Goal: Answer question/provide support: Share knowledge or assist other users

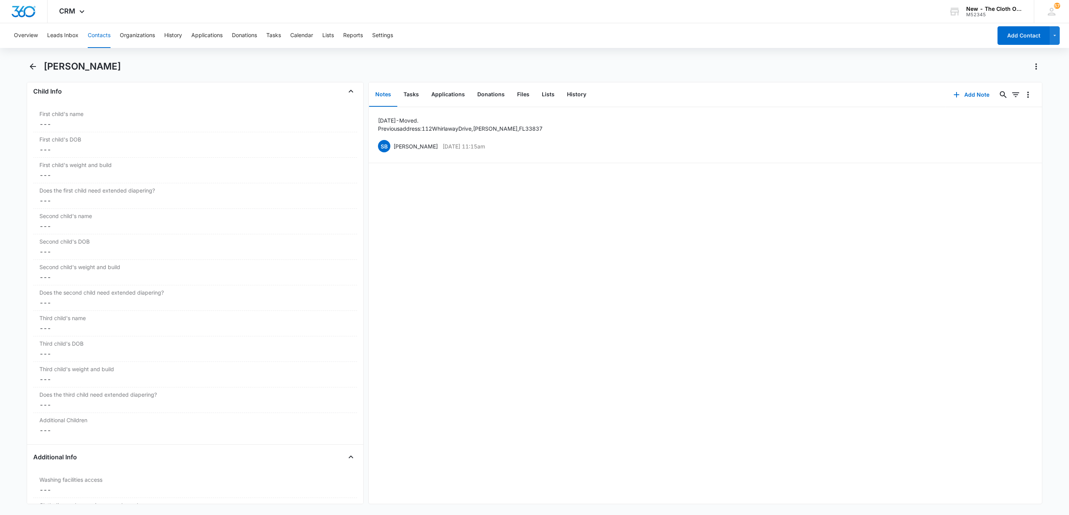
scroll to position [927, 0]
click at [101, 41] on button "Contacts" at bounding box center [99, 35] width 23 height 25
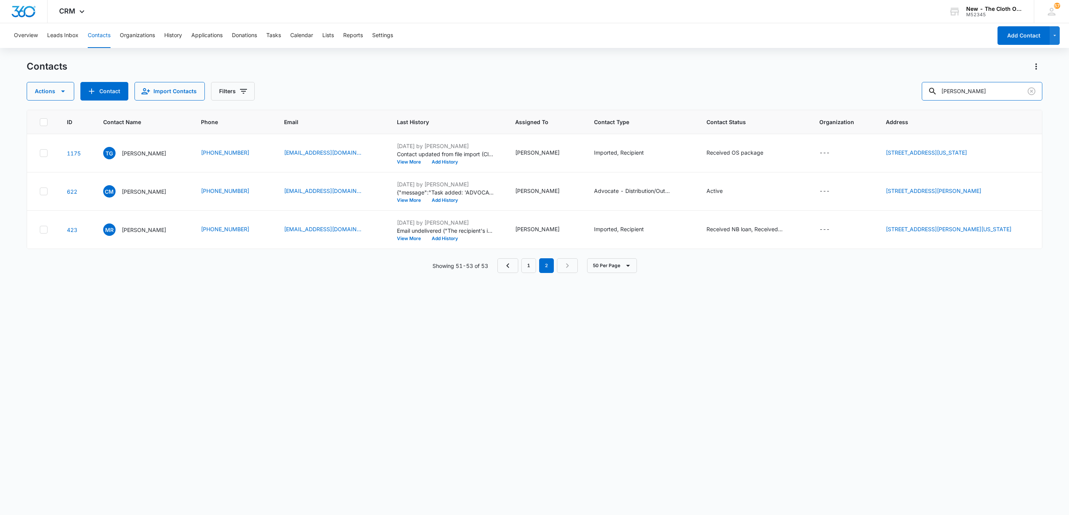
drag, startPoint x: 1000, startPoint y: 92, endPoint x: 730, endPoint y: 118, distance: 271.4
click at [735, 116] on div "Contacts Actions Contact Import Contacts Filters [PERSON_NAME] ID Contact Name …" at bounding box center [535, 287] width 1016 height 454
paste input "[PERSON_NAME]"
type input "[PERSON_NAME]"
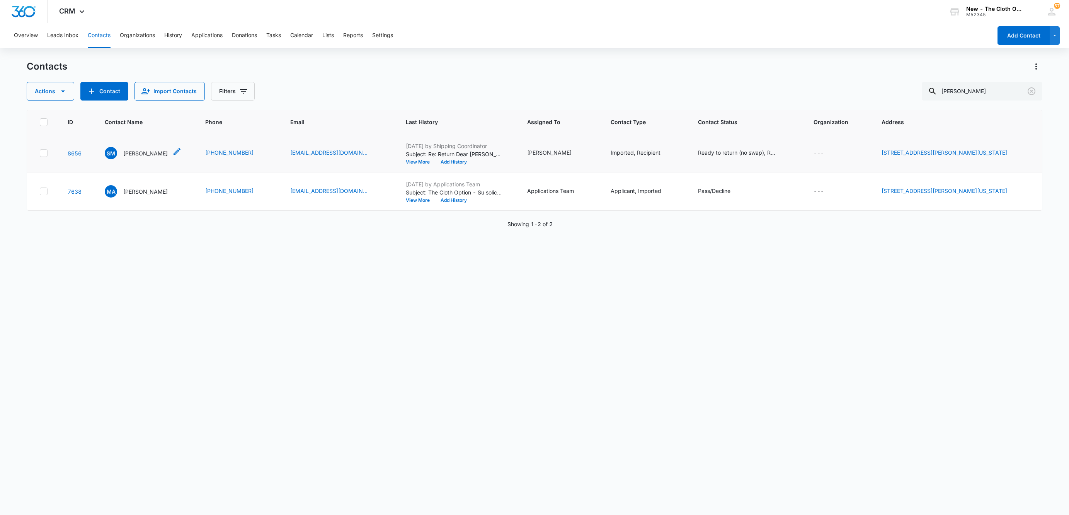
click at [142, 155] on p "[PERSON_NAME]" at bounding box center [145, 153] width 44 height 8
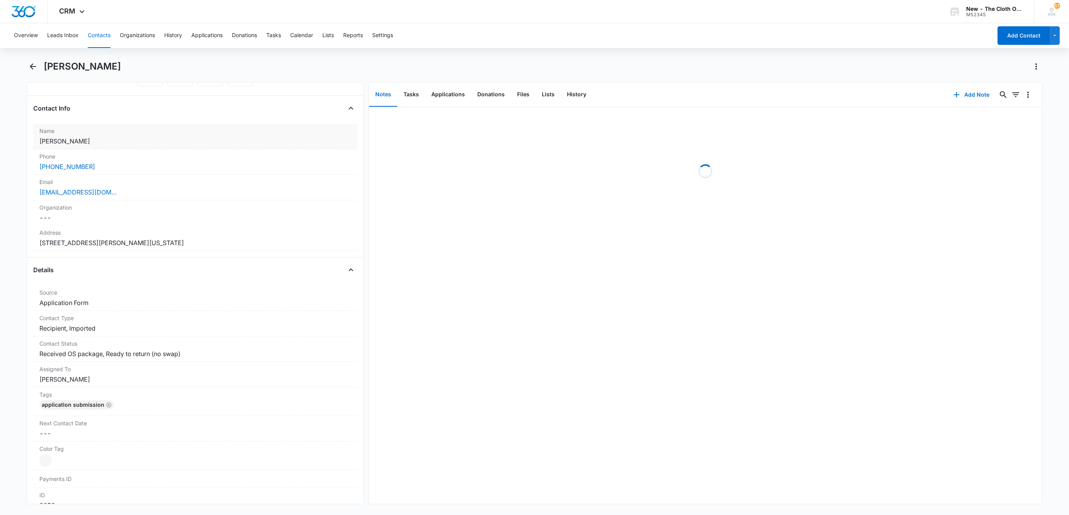
scroll to position [116, 0]
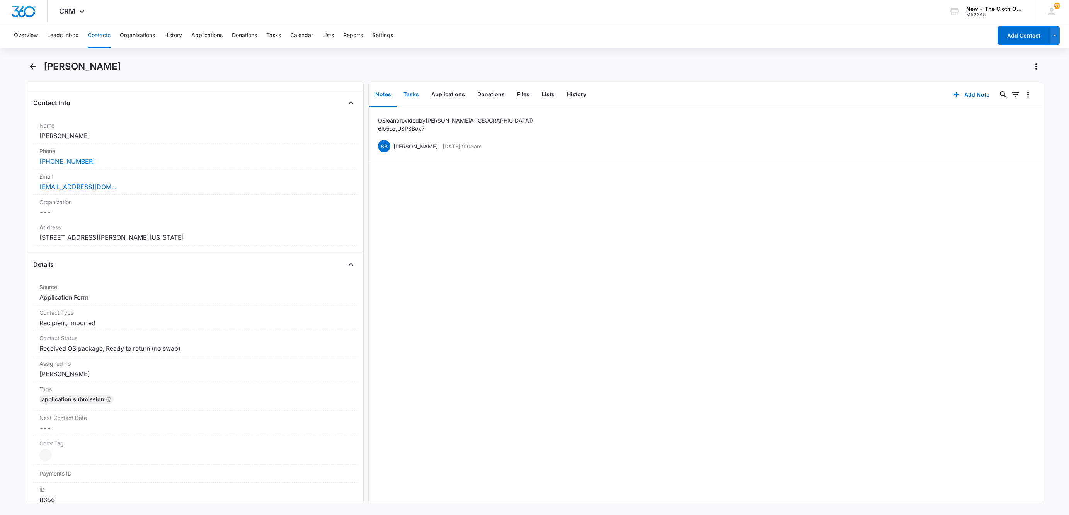
click at [411, 100] on button "Tasks" at bounding box center [411, 95] width 28 height 24
click at [408, 118] on p "Diaper Return (No Swap) + Donation for [PERSON_NAME]" at bounding box center [453, 120] width 154 height 8
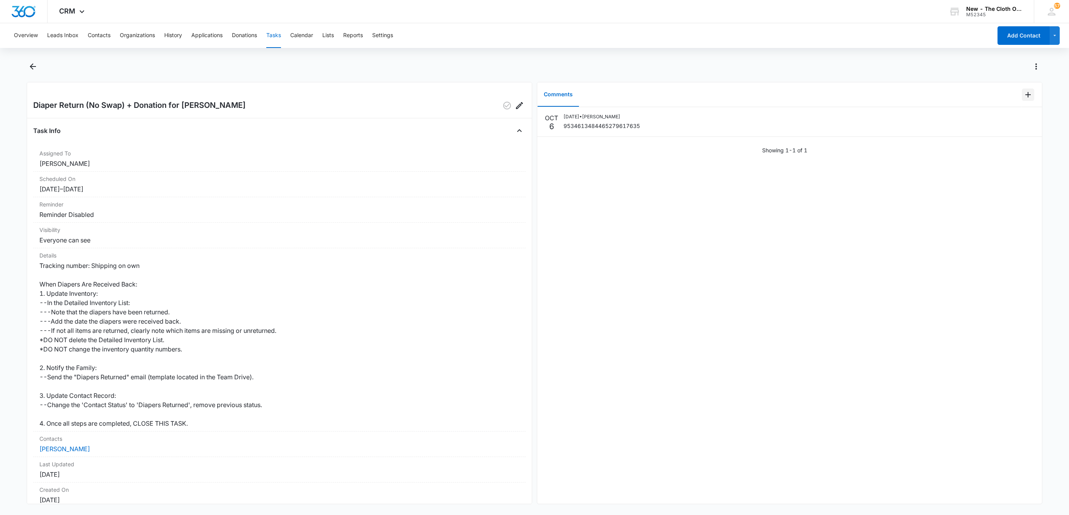
click at [1025, 97] on icon "Add Comment" at bounding box center [1027, 94] width 5 height 5
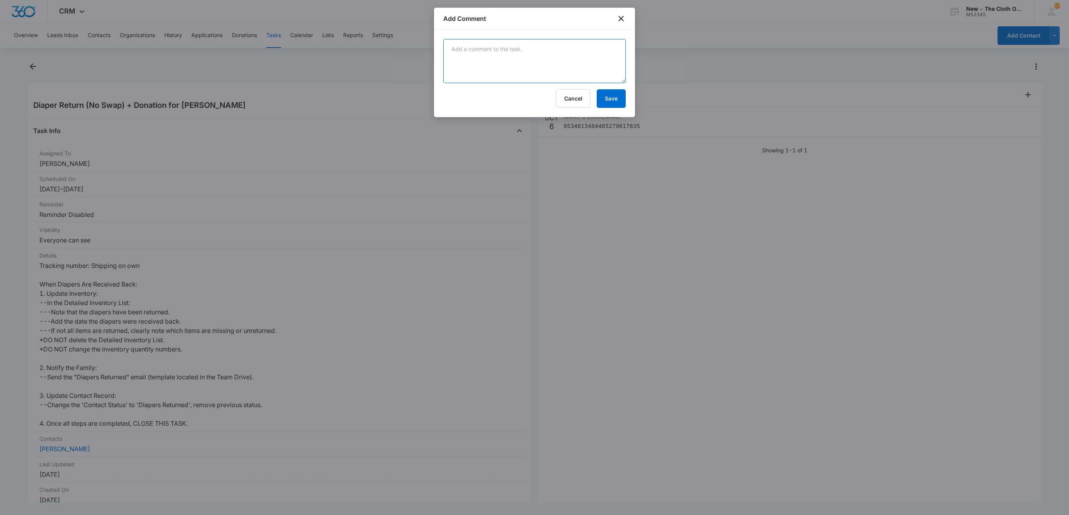
click at [518, 61] on textarea at bounding box center [534, 61] width 182 height 44
paste textarea "Your item was delivered at the front door or porch at 10:23 am on [DATE] in [GE…"
type textarea "Your item was delivered at the front door or porch at 10:23 am on [DATE] in [GE…"
click at [612, 96] on button "Save" at bounding box center [611, 98] width 29 height 19
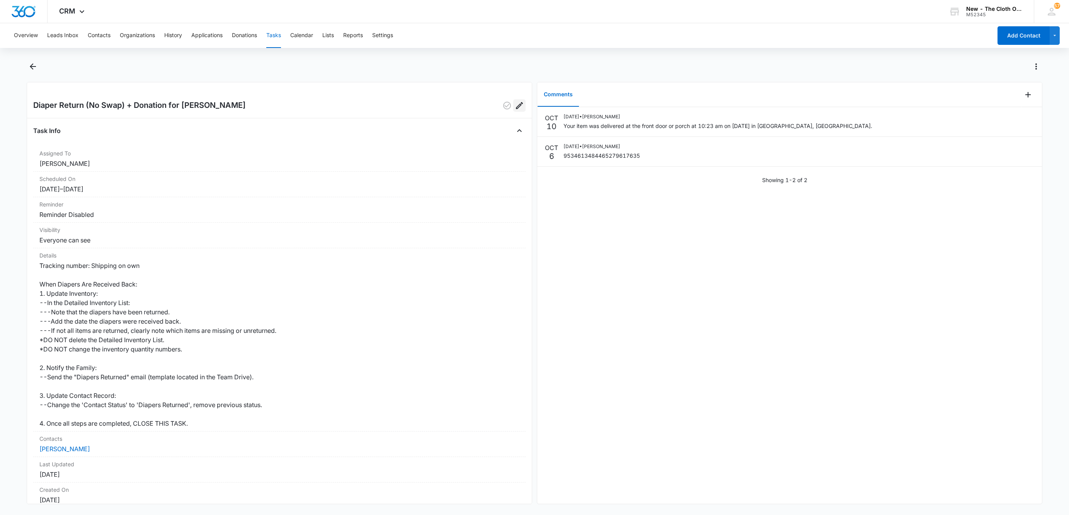
click at [516, 104] on button "Edit" at bounding box center [519, 105] width 12 height 12
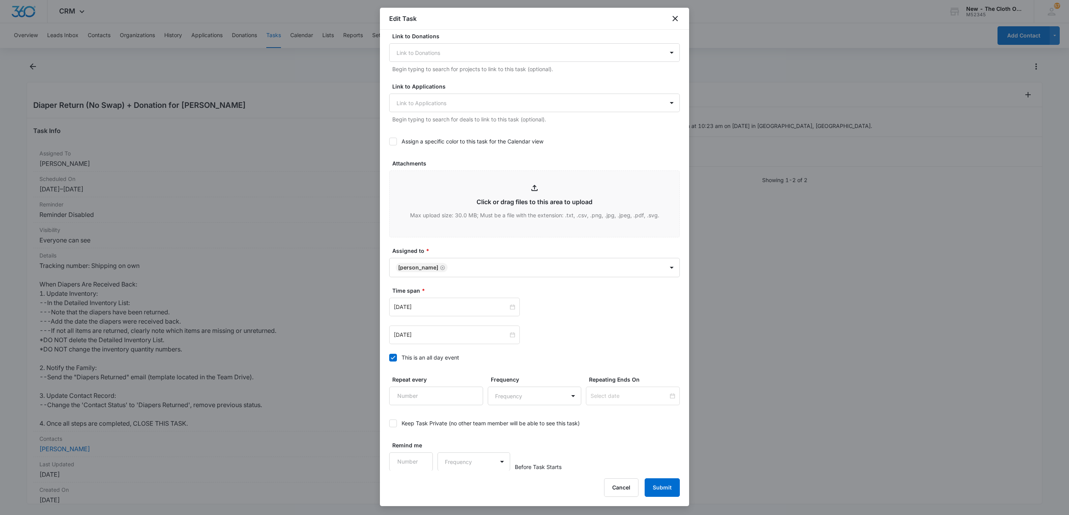
scroll to position [217, 0]
click at [422, 337] on input "[DATE]" at bounding box center [451, 334] width 114 height 9
click at [402, 356] on button "button" at bounding box center [405, 353] width 9 height 15
click at [470, 411] on td "17" at bounding box center [470, 406] width 14 height 12
click at [454, 334] on input "[DATE]" at bounding box center [451, 334] width 114 height 9
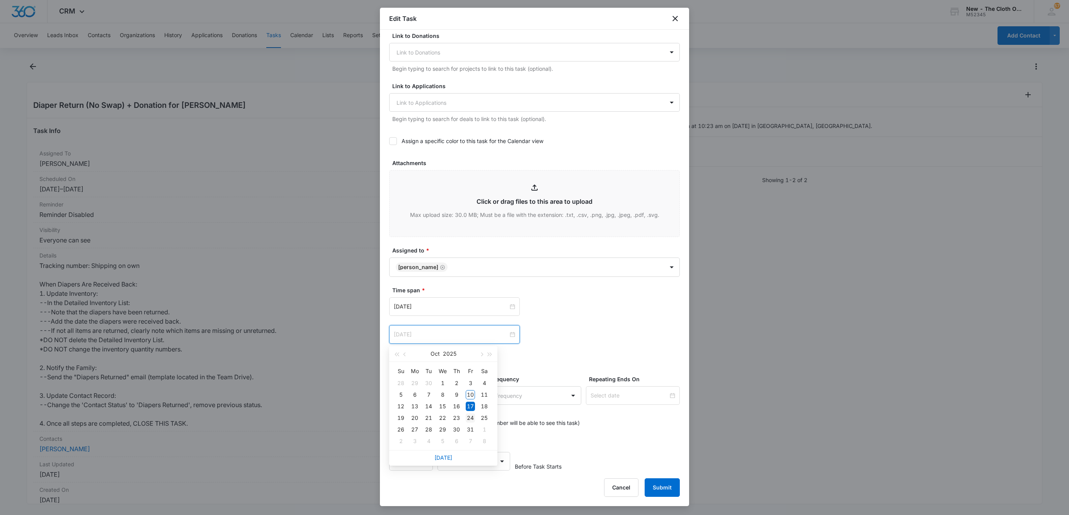
type input "[DATE]"
click at [470, 417] on div "24" at bounding box center [470, 417] width 9 height 9
click at [610, 346] on div "Time span * [DATE] [DATE] [DATE] Su Mo Tu We Th Fr Sa 28 29 30 1 2 3 4 5 6 7 8 …" at bounding box center [534, 326] width 291 height 80
click at [667, 488] on button "Submit" at bounding box center [662, 487] width 35 height 19
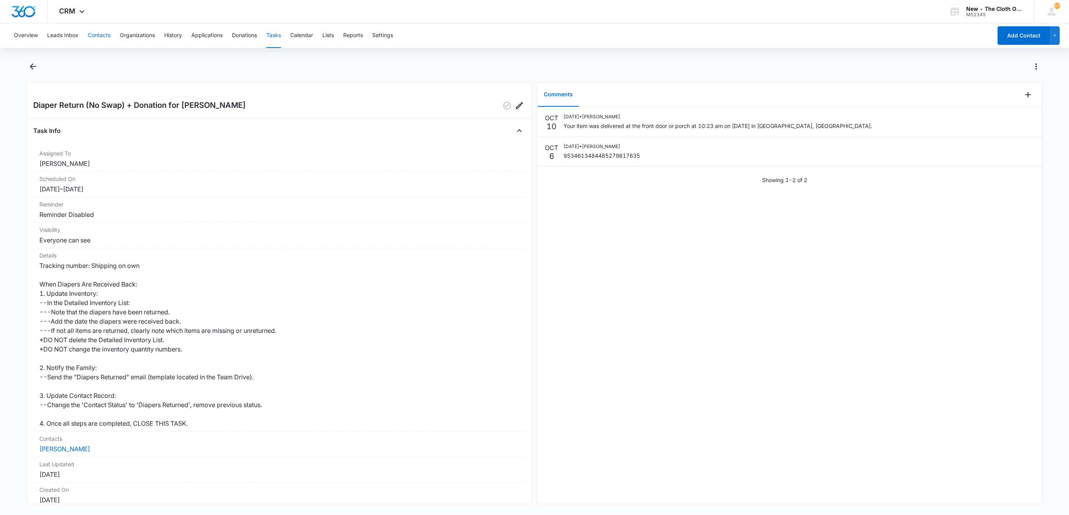
click at [94, 35] on button "Contacts" at bounding box center [99, 35] width 23 height 25
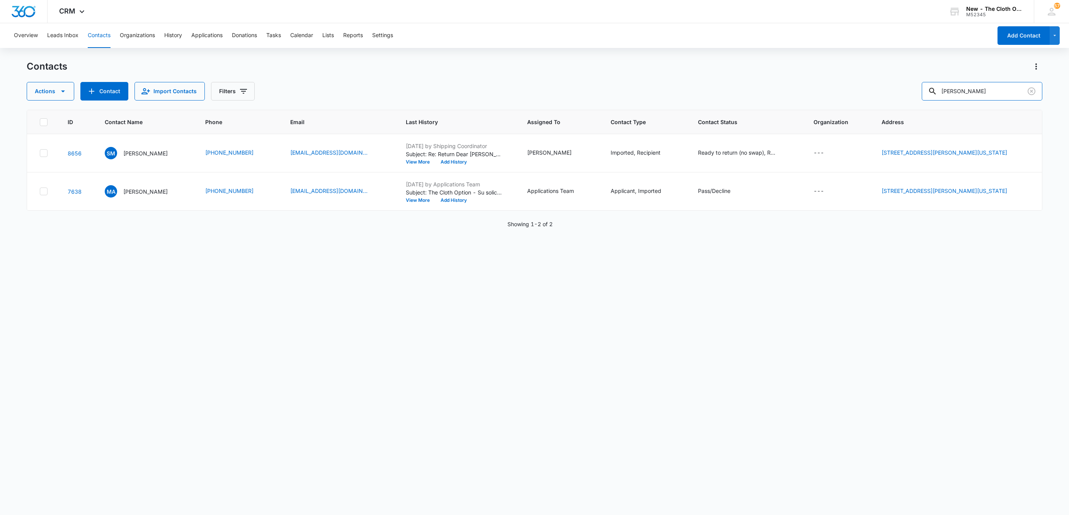
drag, startPoint x: 1007, startPoint y: 88, endPoint x: 798, endPoint y: 108, distance: 210.7
click at [798, 108] on div "Contacts Actions Contact Import Contacts Filters [PERSON_NAME] ID Contact Name …" at bounding box center [535, 287] width 1016 height 454
type input "[PERSON_NAME]"
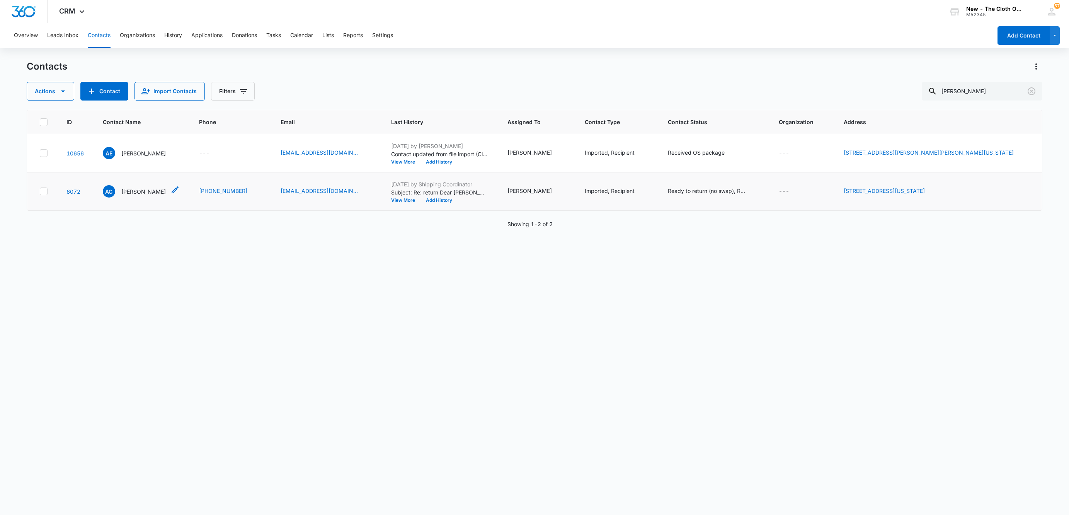
click at [148, 194] on p "[PERSON_NAME]" at bounding box center [143, 191] width 44 height 8
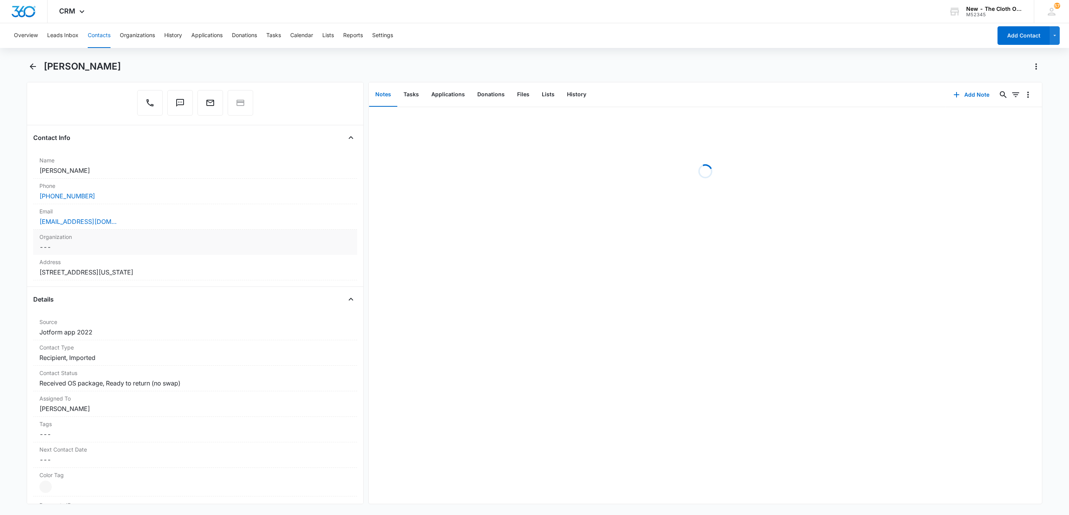
scroll to position [174, 0]
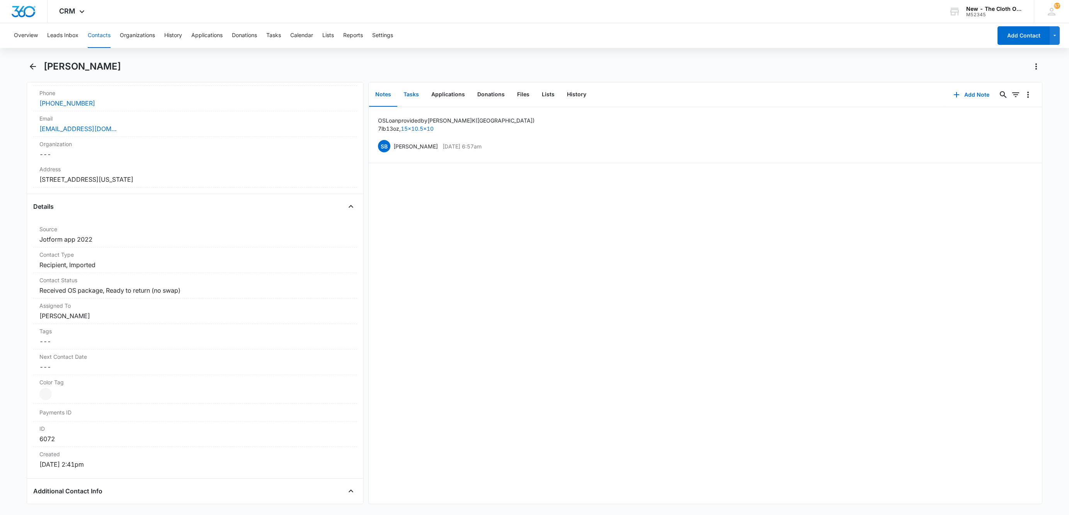
click at [409, 99] on button "Tasks" at bounding box center [411, 95] width 28 height 24
click at [428, 139] on li "Diaper Return (No Swap) for [PERSON_NAME] [DATE] - [DATE]" at bounding box center [705, 144] width 673 height 25
click at [429, 141] on p "Diaper Return (No Swap) for [PERSON_NAME]" at bounding box center [437, 145] width 123 height 8
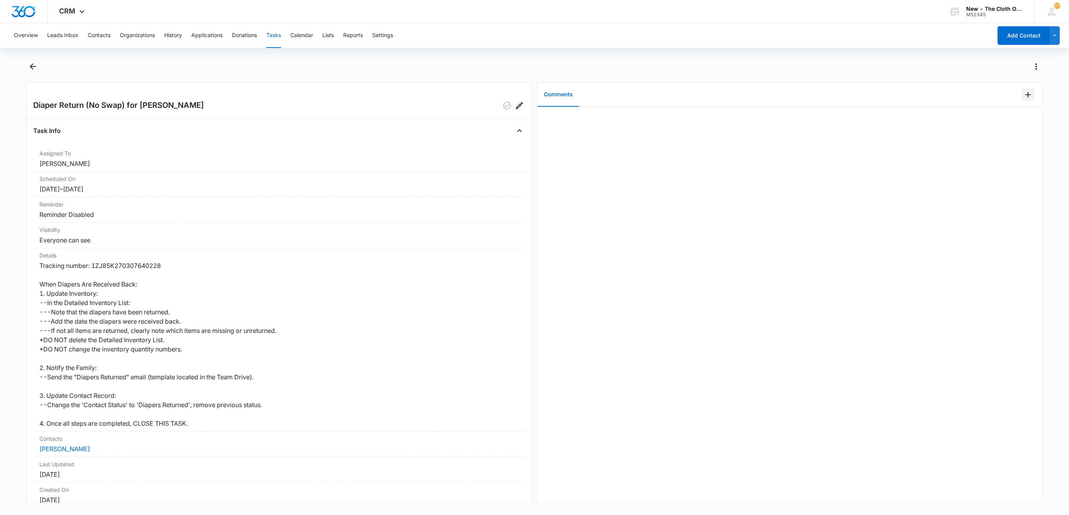
click at [1023, 99] on icon "Add Comment" at bounding box center [1027, 94] width 9 height 9
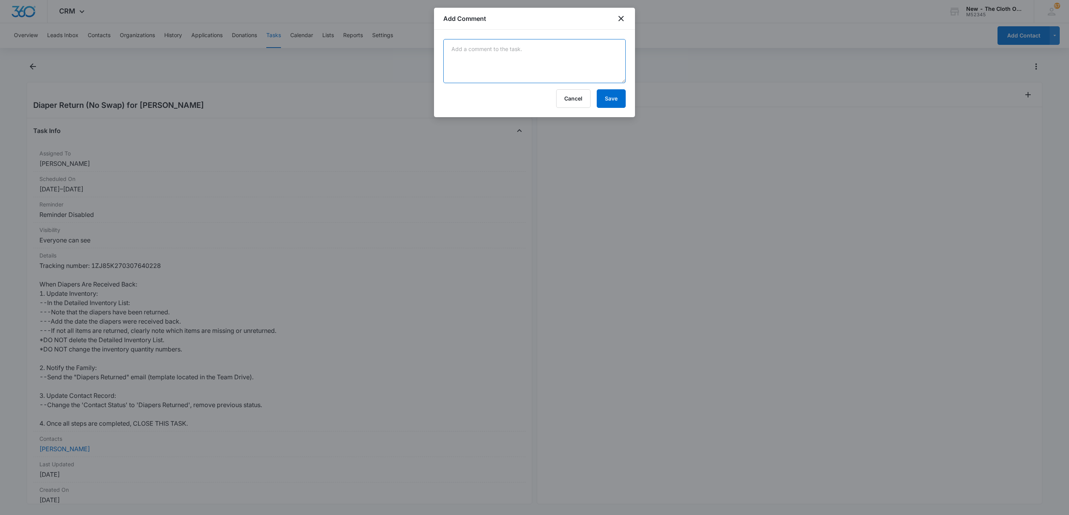
click at [483, 62] on textarea at bounding box center [534, 61] width 182 height 44
paste textarea "Delivered [DATE][DATE] 2:54 P.M. at Met Customer Delivered To [US_STATE][GEOGRA…"
click at [505, 45] on textarea "Delivered [DATE][DATE] 2:54 P.M. at Met Customer Delivered To [US_STATE][GEOGRA…" at bounding box center [534, 61] width 182 height 44
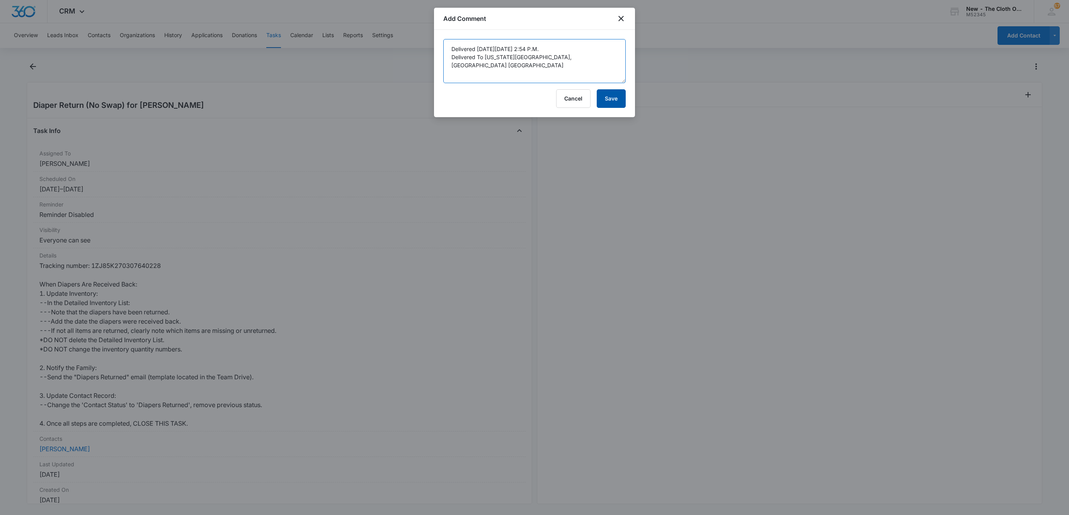
type textarea "Delivered [DATE][DATE] 2:54 P.M. Delivered To [US_STATE][GEOGRAPHIC_DATA], [GEO…"
click at [616, 101] on button "Save" at bounding box center [611, 98] width 29 height 19
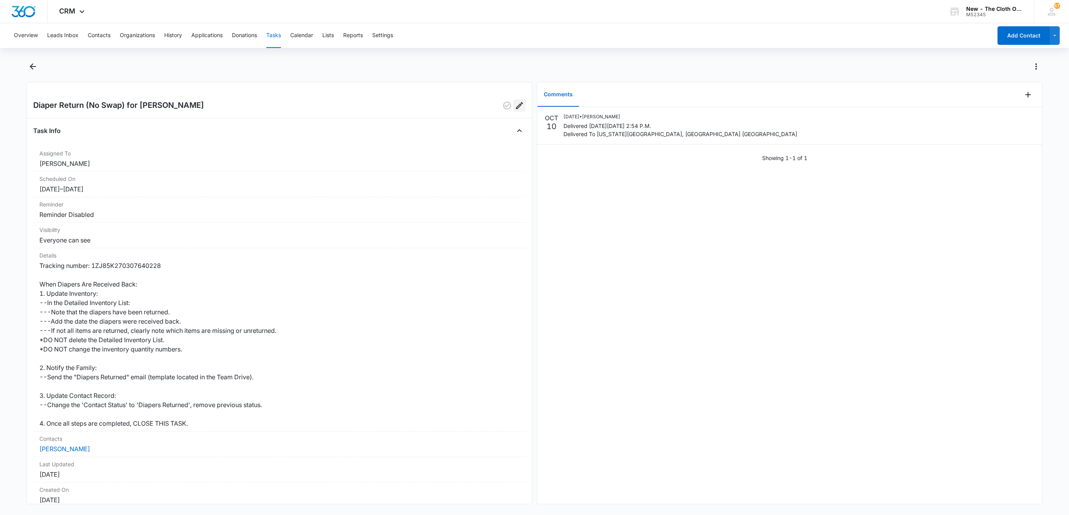
click at [515, 103] on icon "Edit" at bounding box center [519, 105] width 9 height 9
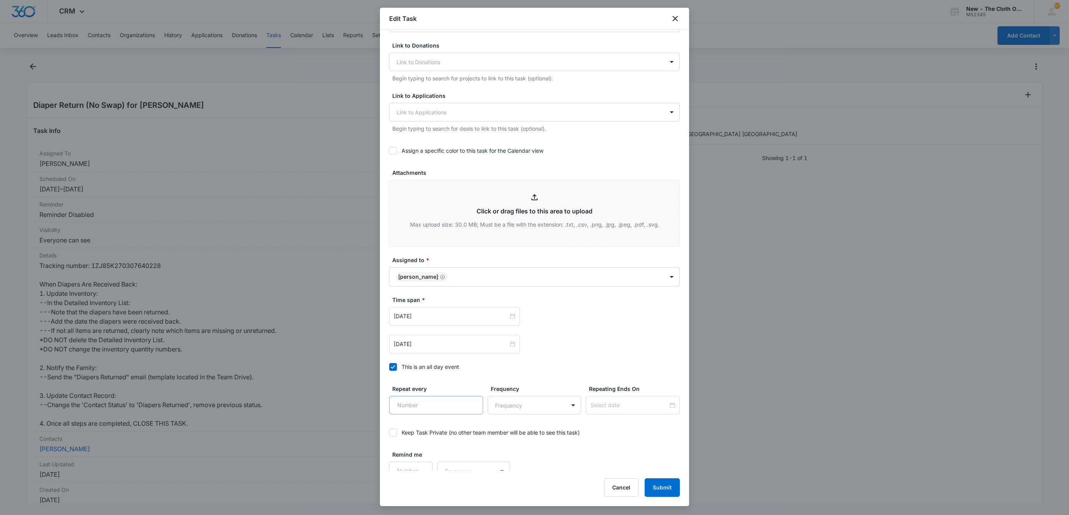
scroll to position [217, 0]
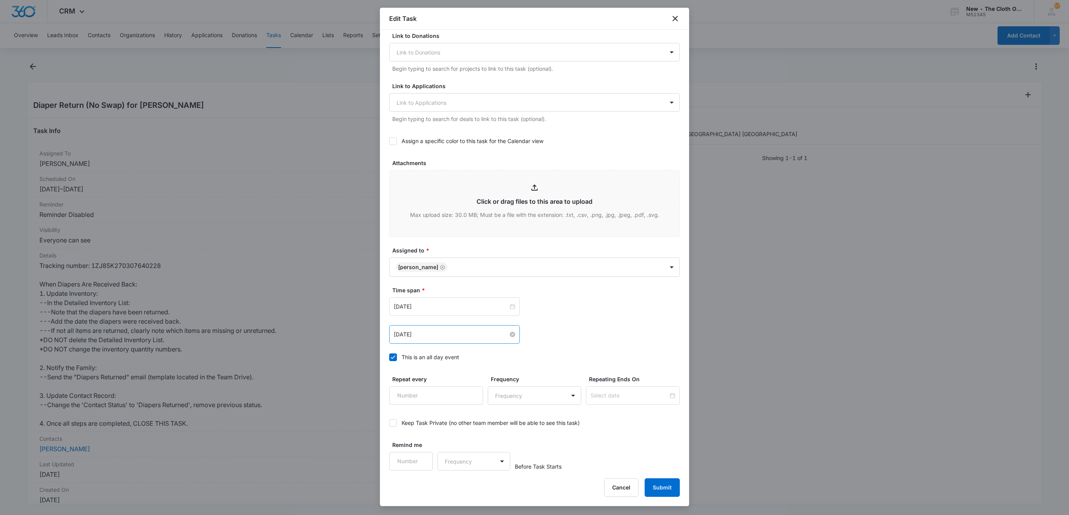
click at [405, 337] on input "[DATE]" at bounding box center [451, 334] width 114 height 9
click at [402, 356] on button "button" at bounding box center [405, 353] width 9 height 15
type input "[DATE]"
click at [456, 419] on div "23" at bounding box center [456, 417] width 9 height 9
click at [627, 338] on div "[DATE] [DATE] Su Mo Tu We Th Fr Sa 28 29 30 1 2 3 4 5 6 7 8 9 10 11 12 13 14 15…" at bounding box center [534, 334] width 291 height 19
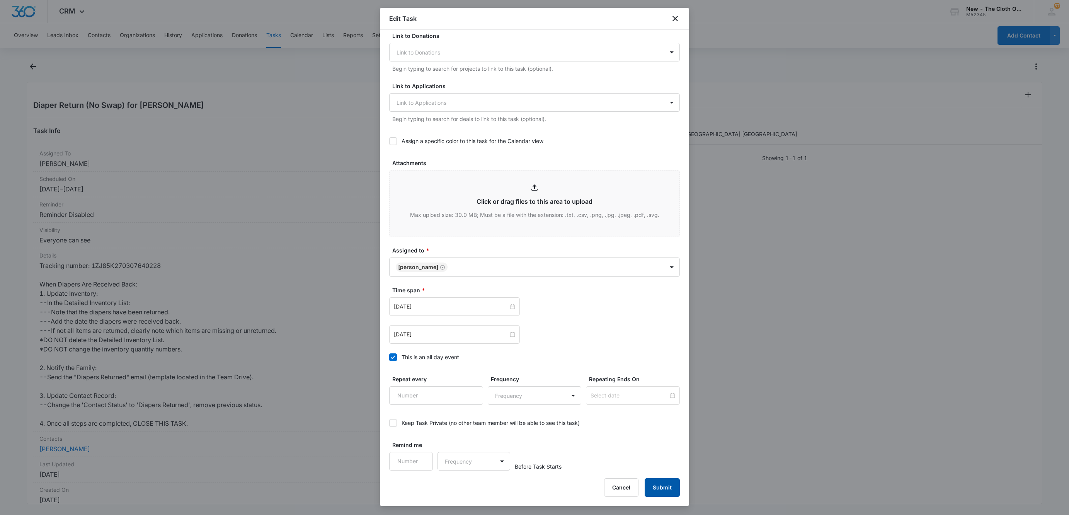
click at [659, 479] on button "Submit" at bounding box center [662, 487] width 35 height 19
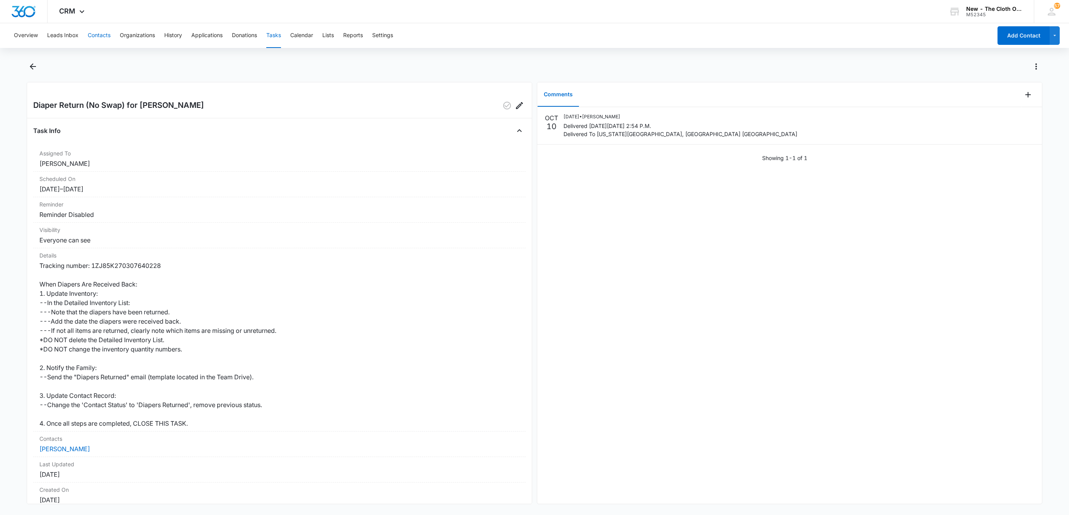
click at [100, 34] on button "Contacts" at bounding box center [99, 35] width 23 height 25
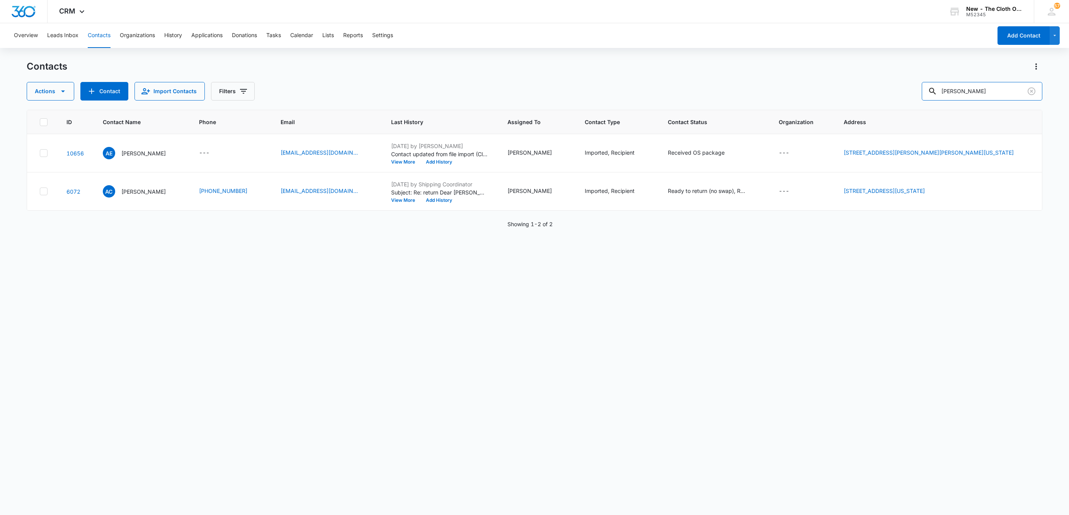
drag, startPoint x: 997, startPoint y: 87, endPoint x: 807, endPoint y: 111, distance: 191.5
click at [814, 105] on div "Contacts Actions Contact Import Contacts Filters [PERSON_NAME] ID Contact Name …" at bounding box center [535, 287] width 1016 height 454
paste input "[PERSON_NAME]"
type input "[PERSON_NAME]"
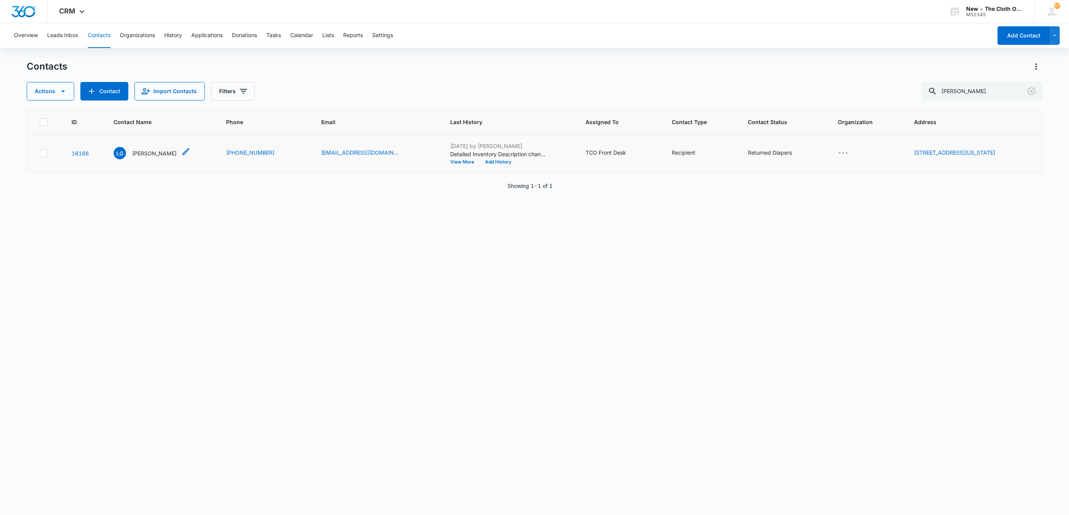
click at [148, 153] on p "[PERSON_NAME]" at bounding box center [154, 153] width 44 height 8
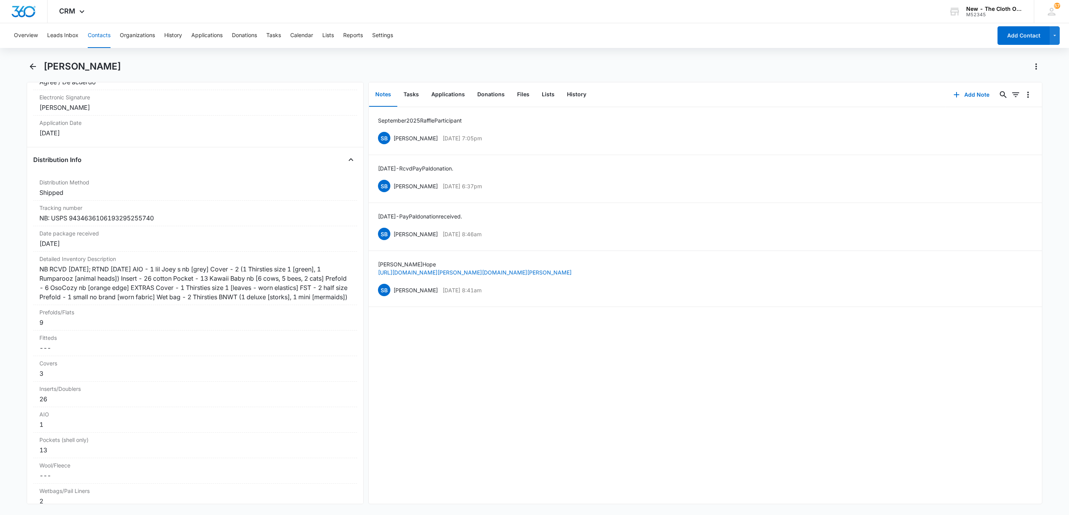
scroll to position [1739, 0]
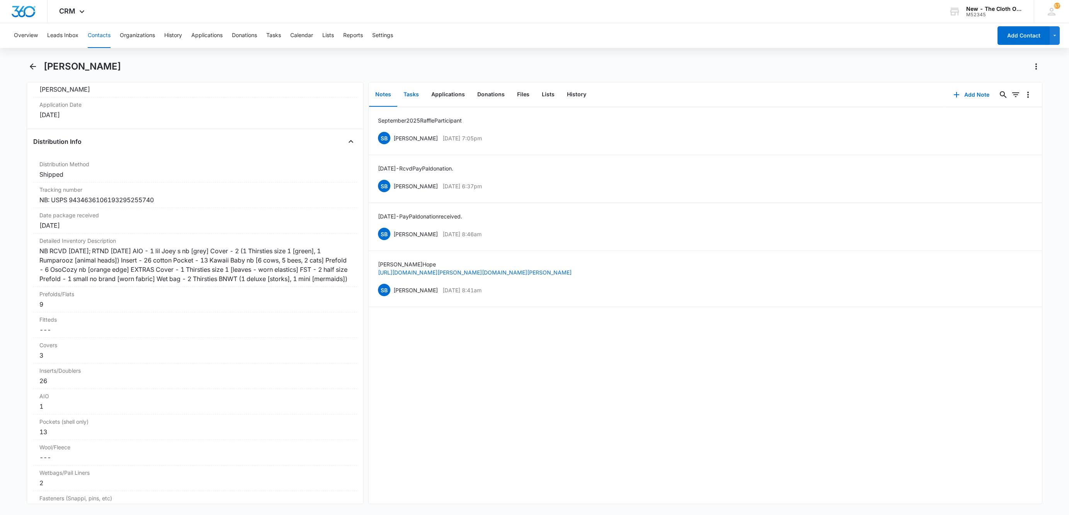
click at [415, 97] on button "Tasks" at bounding box center [411, 95] width 28 height 24
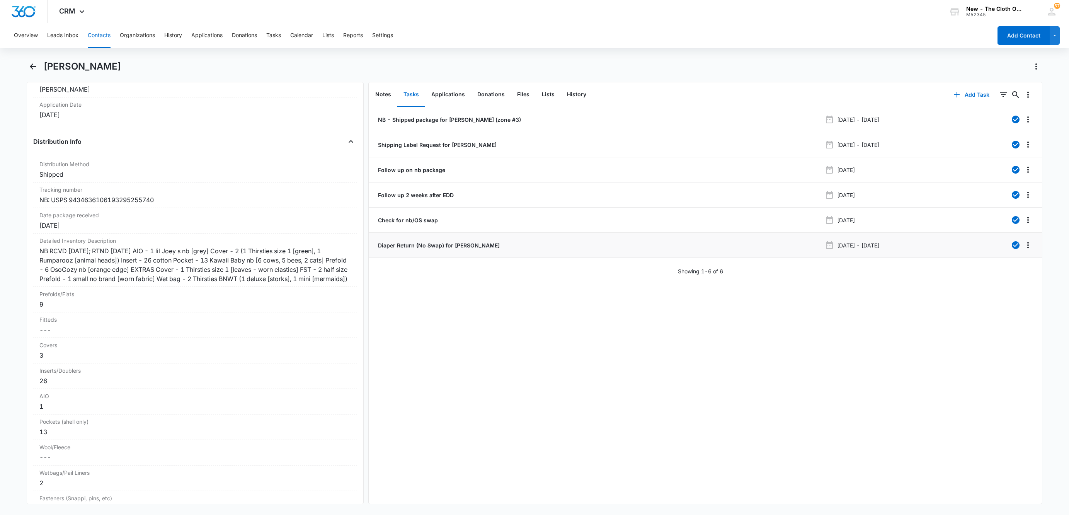
click at [387, 247] on p "Diaper Return (No Swap) for [PERSON_NAME]" at bounding box center [437, 245] width 123 height 8
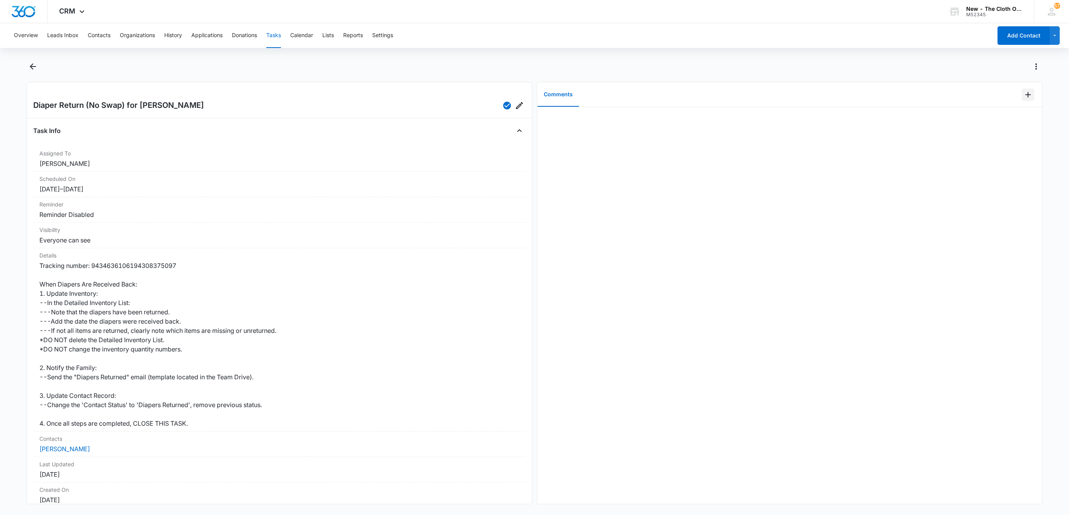
click at [1023, 94] on icon "Add Comment" at bounding box center [1027, 94] width 9 height 9
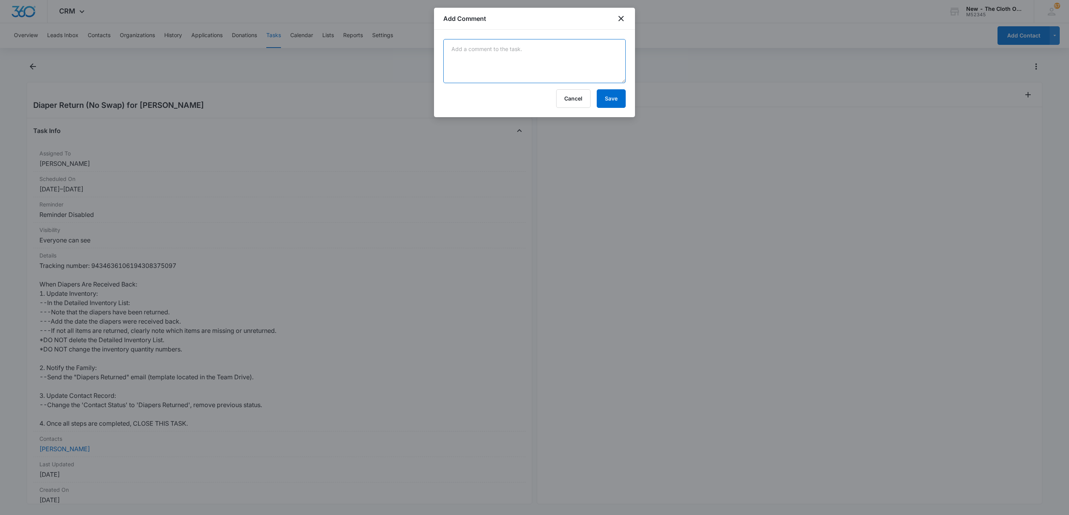
click at [471, 66] on textarea at bounding box center [534, 61] width 182 height 44
paste textarea "Your item was delivered in or at the mailbox at 12:18 pm on [DATE] in [GEOGRAPH…"
type textarea "Your item was delivered in or at the mailbox at 12:18 pm on [DATE] in [GEOGRAPH…"
click at [612, 104] on button "Save" at bounding box center [611, 98] width 29 height 19
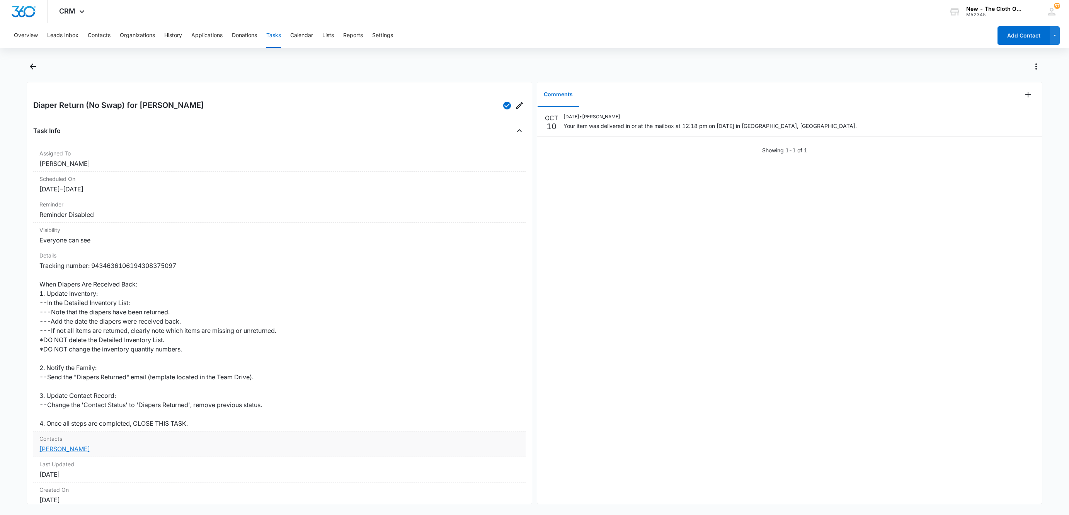
click at [75, 450] on link "[PERSON_NAME]" at bounding box center [64, 449] width 51 height 8
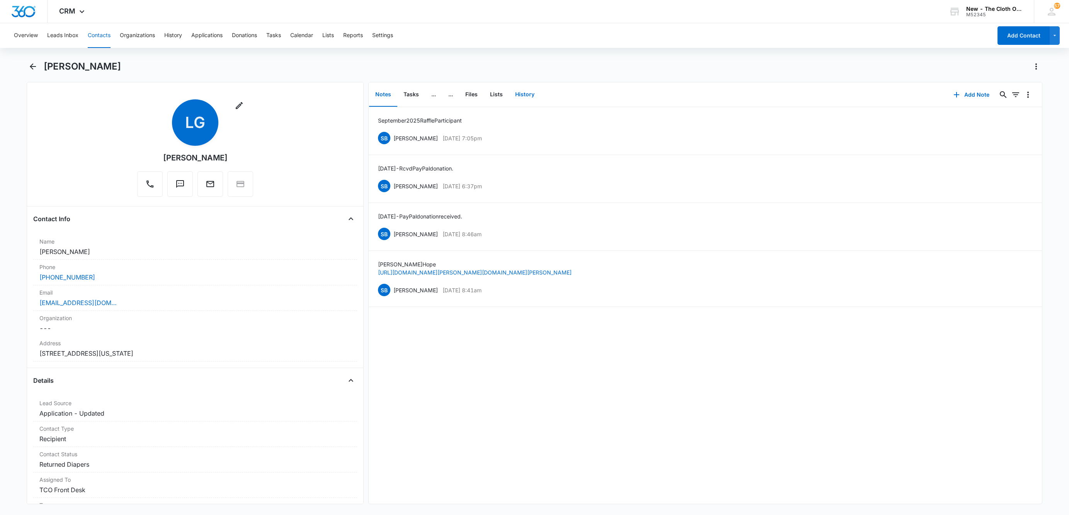
click at [537, 97] on button "History" at bounding box center [525, 95] width 32 height 24
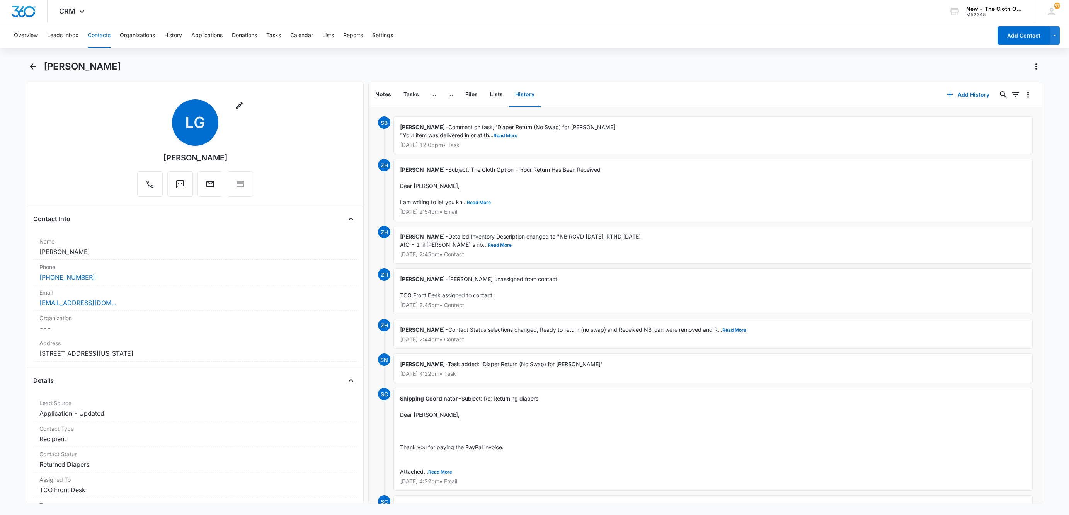
click at [436, 210] on p "[DATE] 2:54pm • Email" at bounding box center [713, 211] width 626 height 5
click at [101, 35] on button "Contacts" at bounding box center [99, 35] width 23 height 25
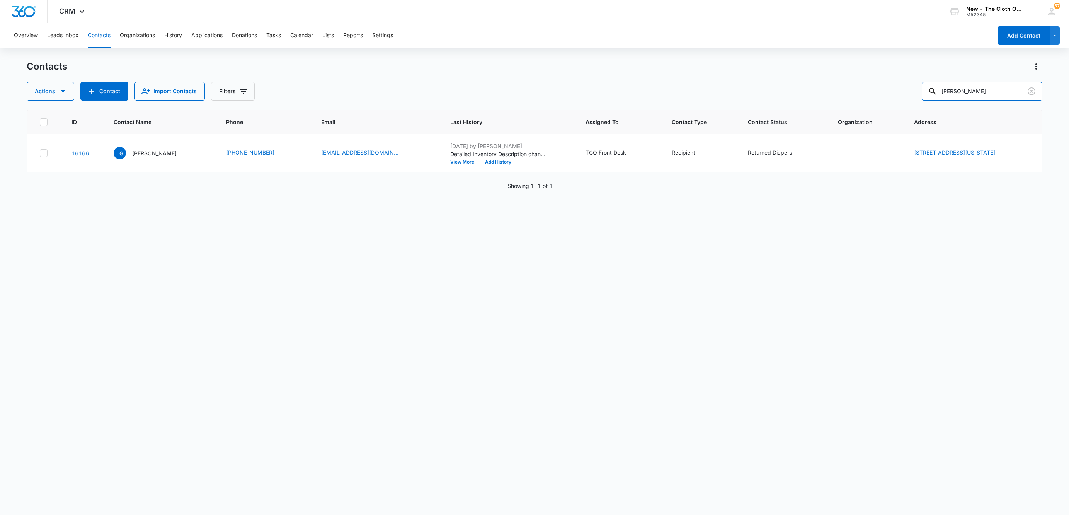
drag, startPoint x: 1004, startPoint y: 87, endPoint x: 780, endPoint y: 87, distance: 224.1
click at [781, 87] on div "Actions Contact Import Contacts Filters [PERSON_NAME]" at bounding box center [535, 91] width 1016 height 19
paste input "[EMAIL_ADDRESS][DOMAIN_NAME]"
type input "[EMAIL_ADDRESS][DOMAIN_NAME]"
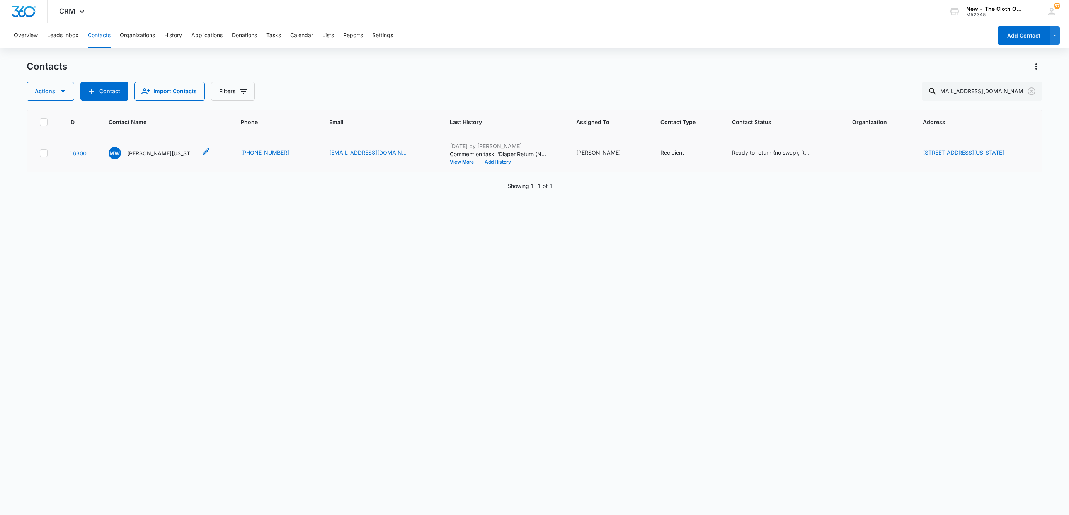
click at [134, 155] on p "[PERSON_NAME][US_STATE]" at bounding box center [162, 153] width 70 height 8
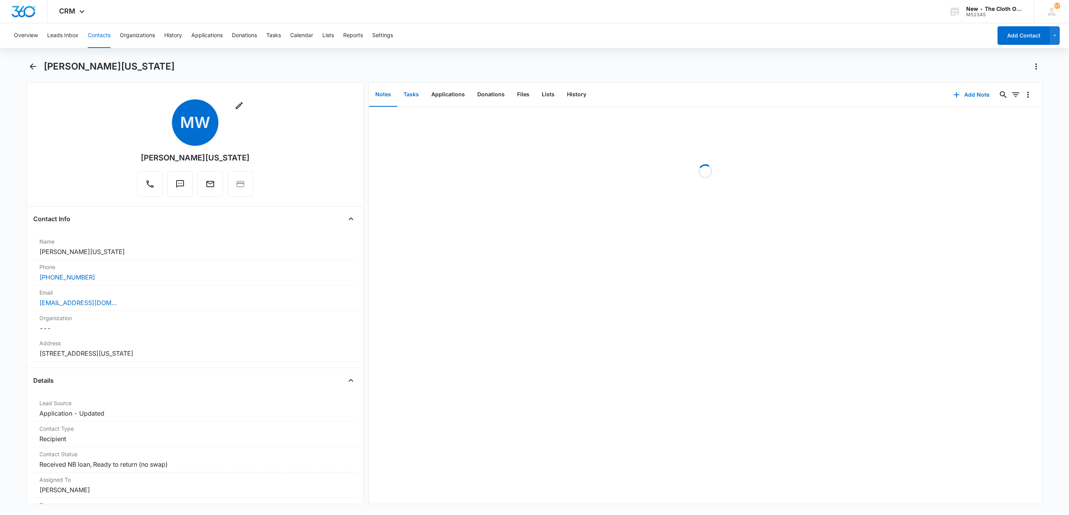
click at [412, 92] on button "Tasks" at bounding box center [411, 95] width 28 height 24
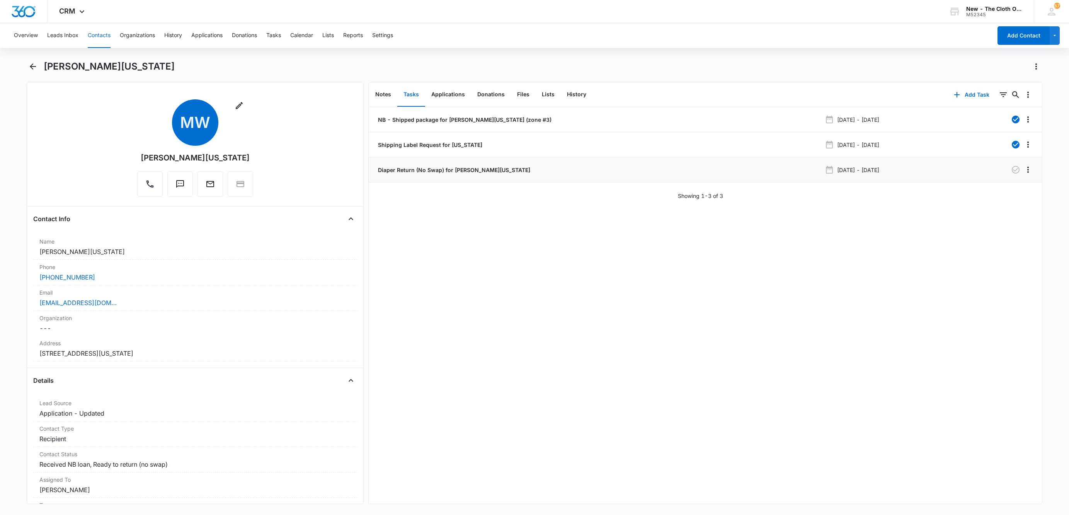
click at [406, 173] on p "Diaper Return (No Swap) for [PERSON_NAME][US_STATE]" at bounding box center [453, 170] width 154 height 8
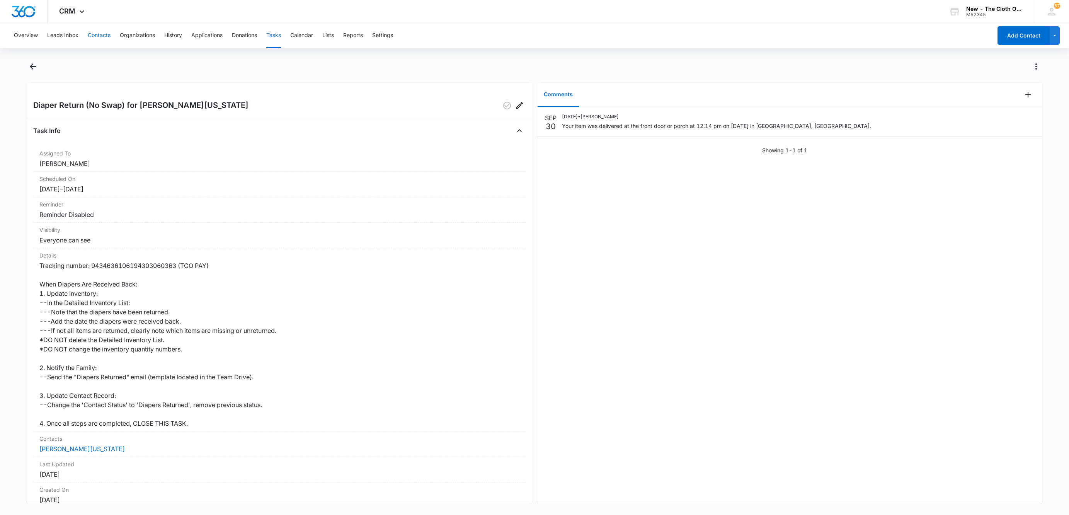
click at [94, 37] on button "Contacts" at bounding box center [99, 35] width 23 height 25
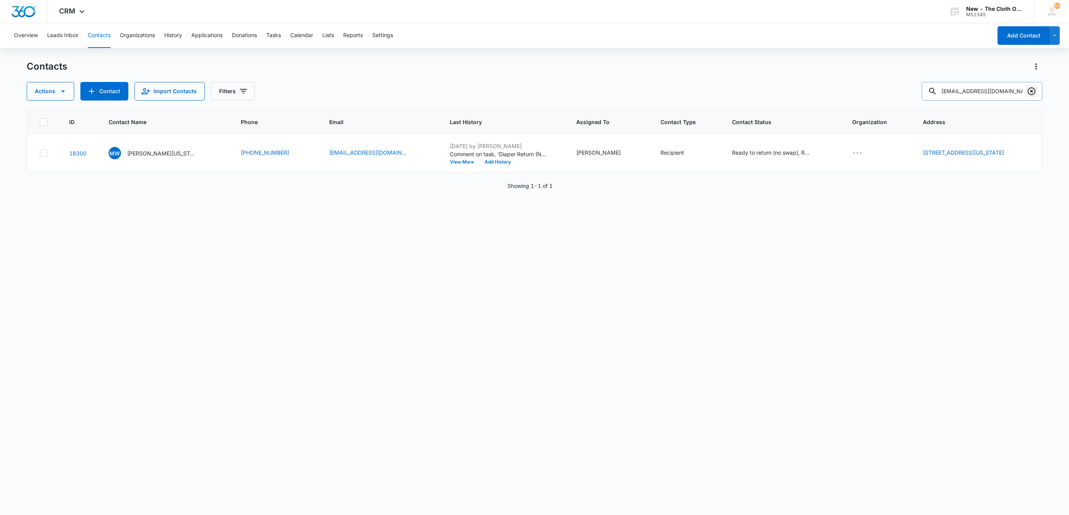
click at [1031, 90] on icon "Clear" at bounding box center [1031, 91] width 9 height 9
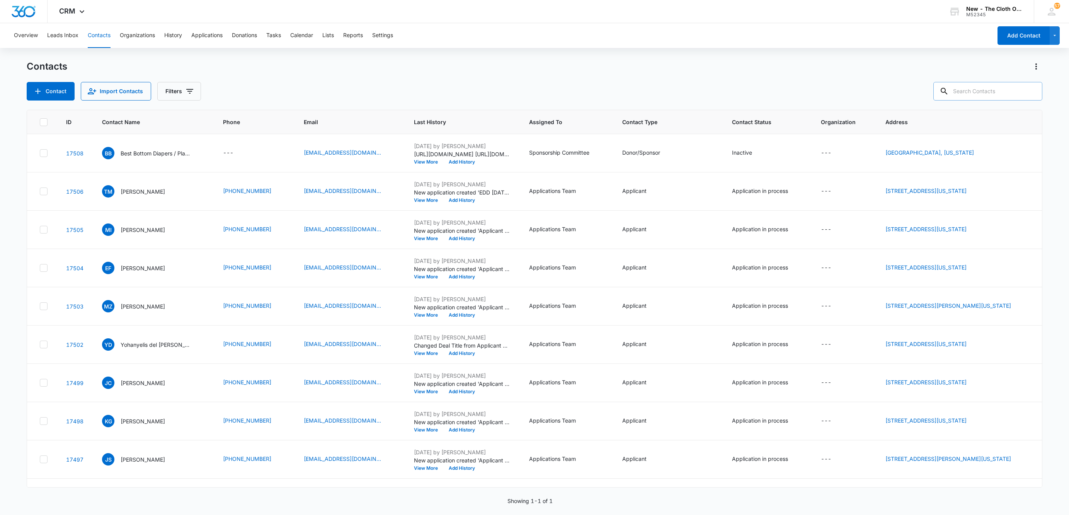
click at [998, 94] on input "text" at bounding box center [987, 91] width 109 height 19
paste input "[PERSON_NAME][EMAIL_ADDRESS][DOMAIN_NAME]"
type input "[PERSON_NAME][EMAIL_ADDRESS][DOMAIN_NAME]"
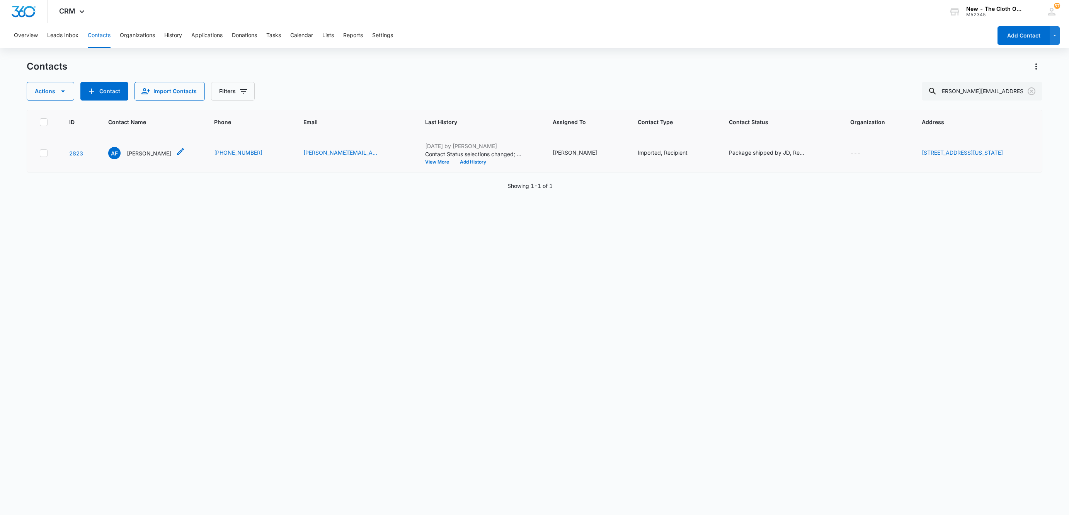
click at [142, 152] on p "[PERSON_NAME]" at bounding box center [149, 153] width 44 height 8
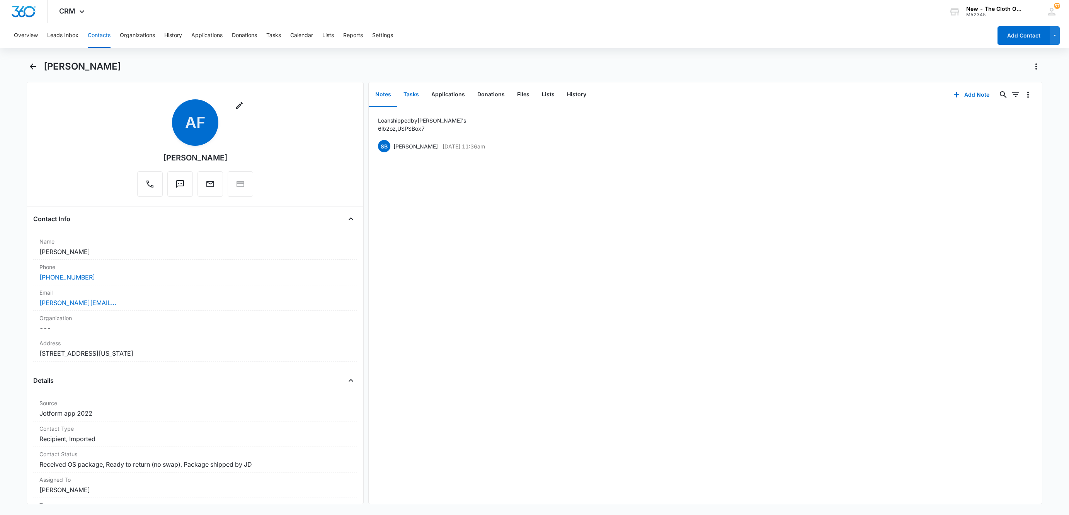
click at [410, 95] on button "Tasks" at bounding box center [411, 95] width 28 height 24
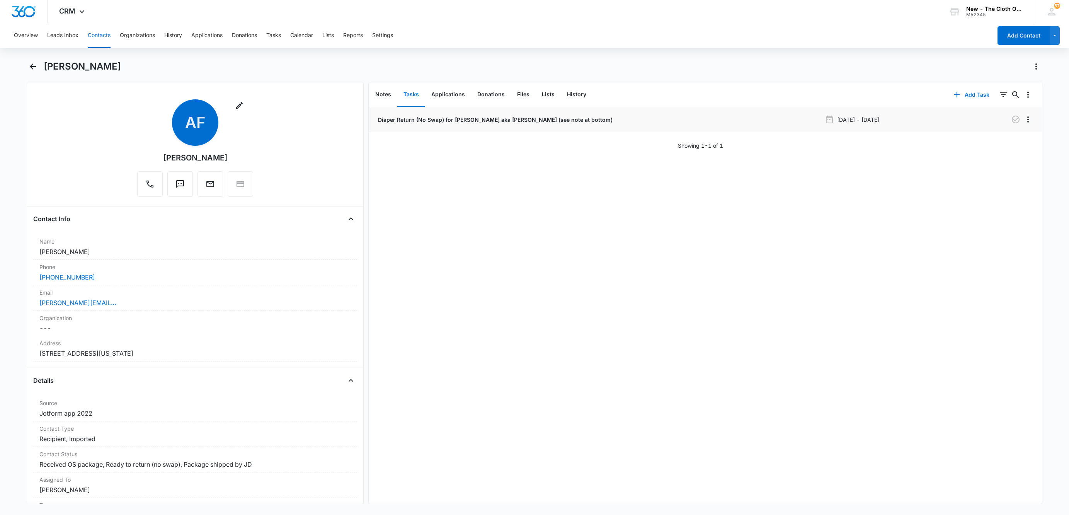
click at [395, 119] on p "Diaper Return (No Swap) for [PERSON_NAME] aka [PERSON_NAME] (see note at bottom)" at bounding box center [494, 120] width 236 height 8
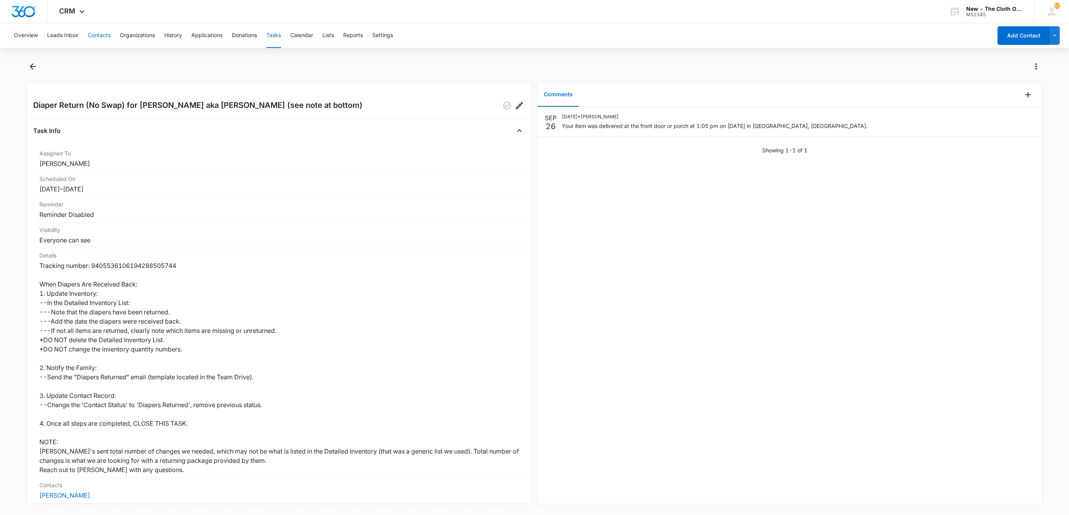
click at [100, 35] on button "Contacts" at bounding box center [99, 35] width 23 height 25
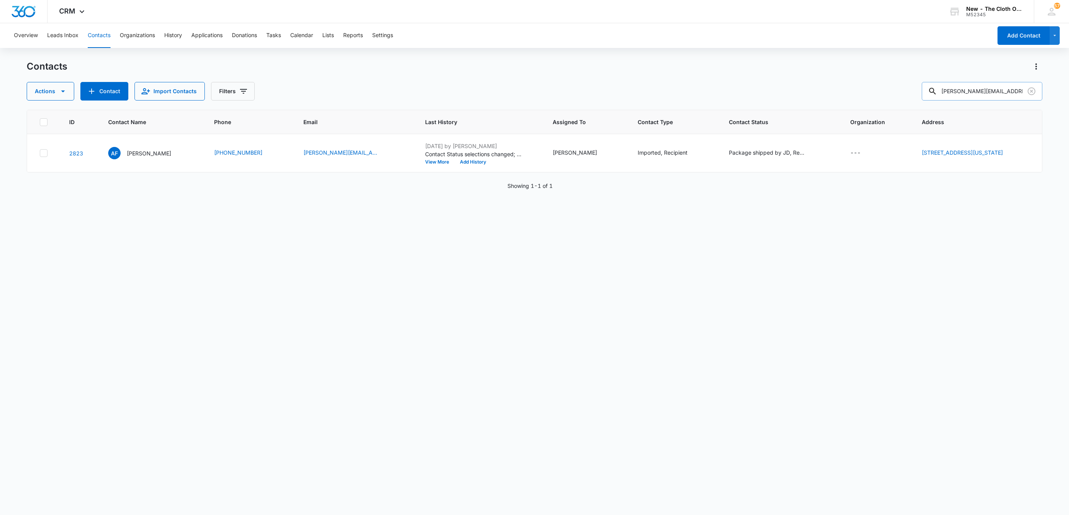
click at [963, 82] on input "[PERSON_NAME][EMAIL_ADDRESS][DOMAIN_NAME]" at bounding box center [982, 91] width 121 height 19
click at [963, 83] on input "[PERSON_NAME][EMAIL_ADDRESS][DOMAIN_NAME]" at bounding box center [982, 91] width 121 height 19
paste input "[PERSON_NAME][EMAIL_ADDRESS][PERSON_NAME]"
type input "[PERSON_NAME][EMAIL_ADDRESS][PERSON_NAME][DOMAIN_NAME]"
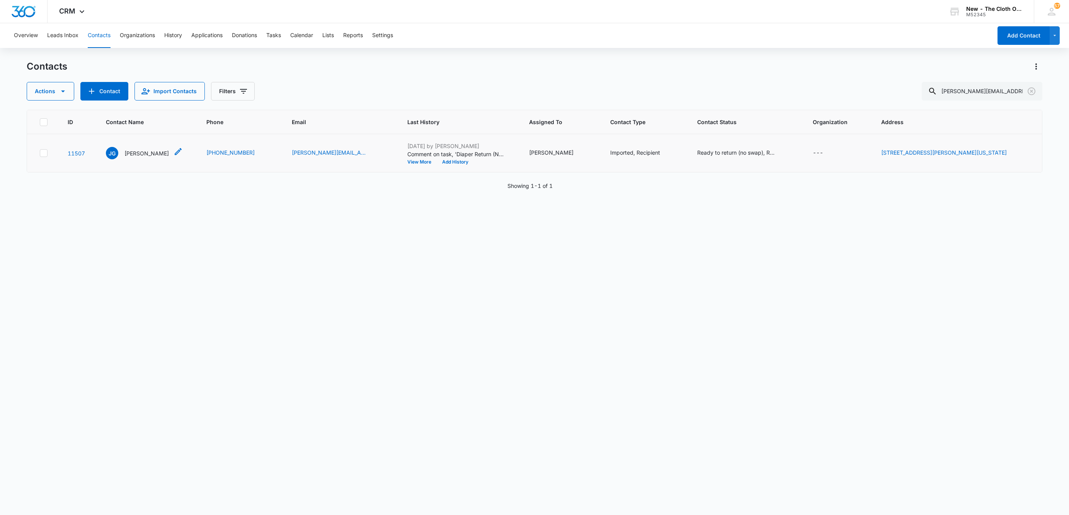
click at [139, 152] on p "[PERSON_NAME]" at bounding box center [146, 153] width 44 height 8
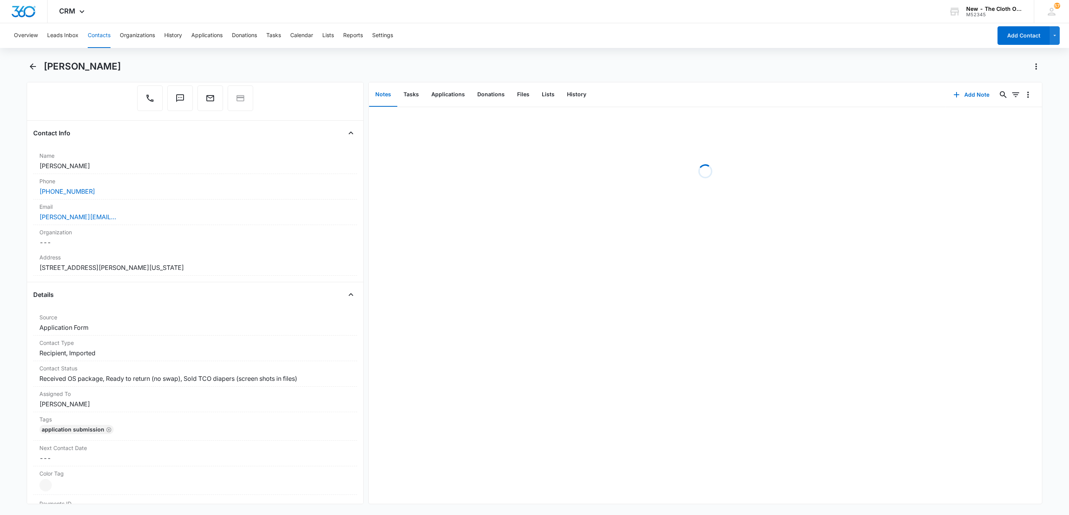
scroll to position [116, 0]
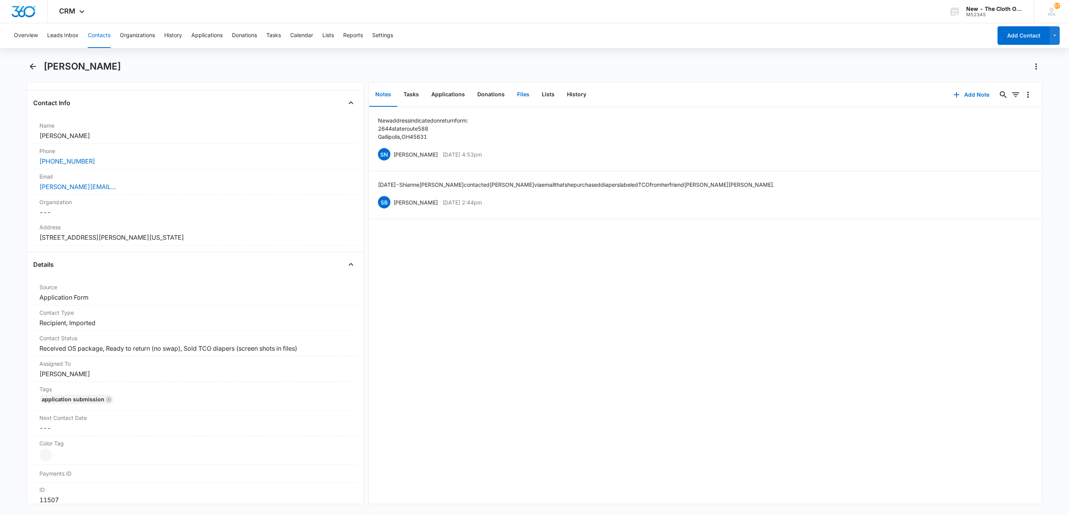
click at [519, 97] on button "Files" at bounding box center [523, 95] width 25 height 24
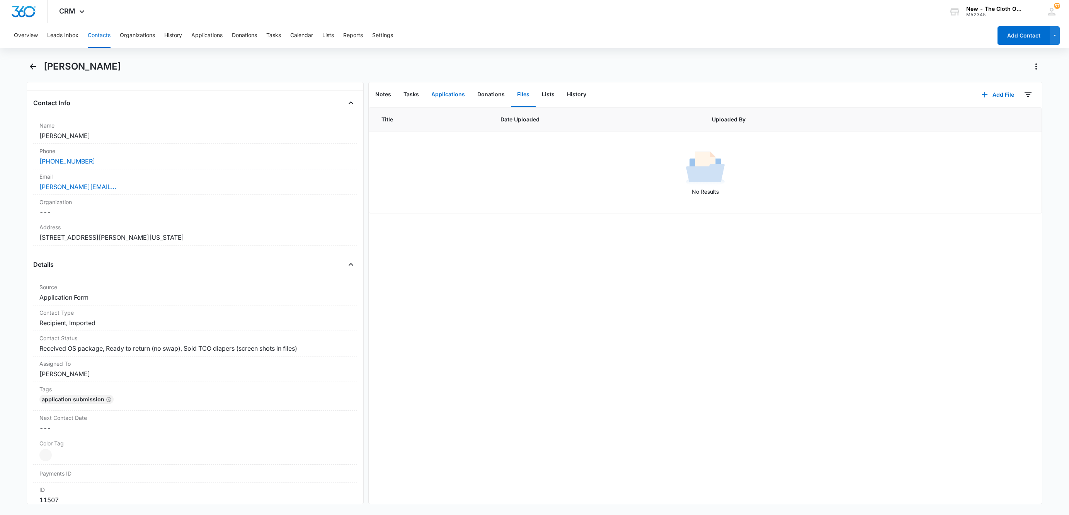
click at [425, 92] on button "Applications" at bounding box center [448, 95] width 46 height 24
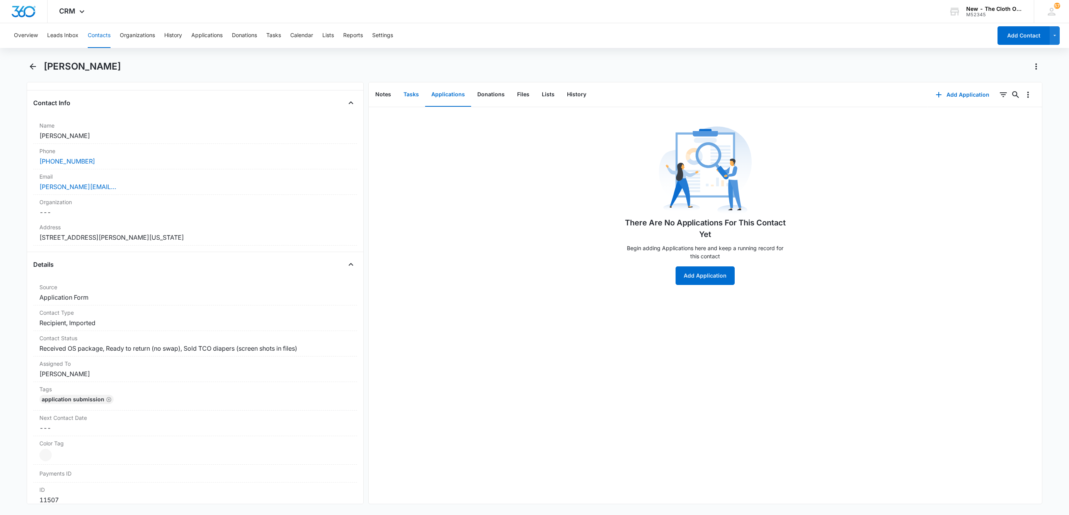
click at [412, 92] on button "Tasks" at bounding box center [411, 95] width 28 height 24
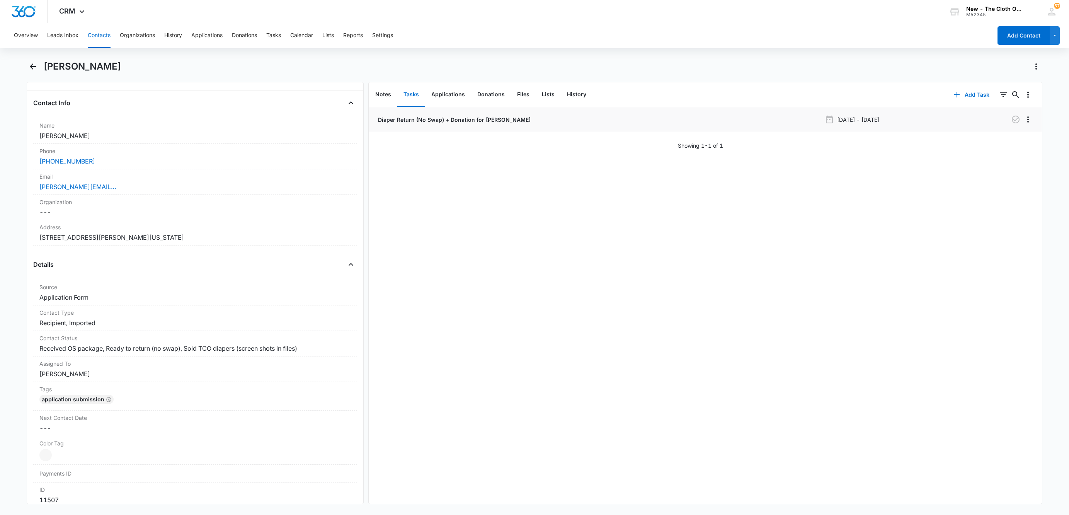
click at [455, 117] on p "Diaper Return (No Swap) + Donation for [PERSON_NAME]" at bounding box center [453, 120] width 154 height 8
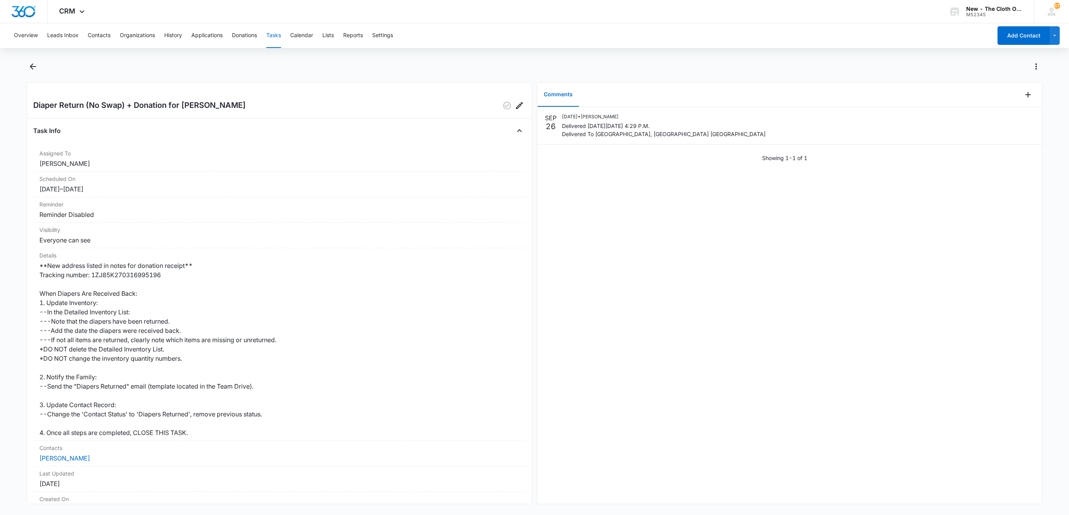
click at [85, 34] on div "Overview Leads Inbox Contacts Organizations History Applications Donations Task…" at bounding box center [500, 35] width 983 height 25
click at [107, 34] on button "Contacts" at bounding box center [99, 35] width 23 height 25
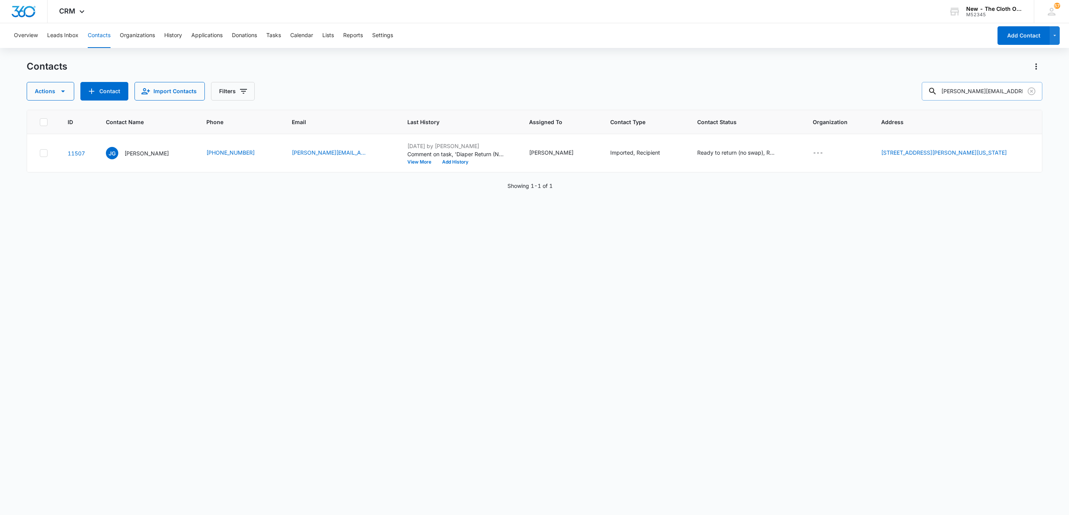
click at [980, 90] on input "[PERSON_NAME][EMAIL_ADDRESS][PERSON_NAME][DOMAIN_NAME]" at bounding box center [982, 91] width 121 height 19
paste input "[EMAIL_ADDRESS]"
type input "[EMAIL_ADDRESS][DOMAIN_NAME]"
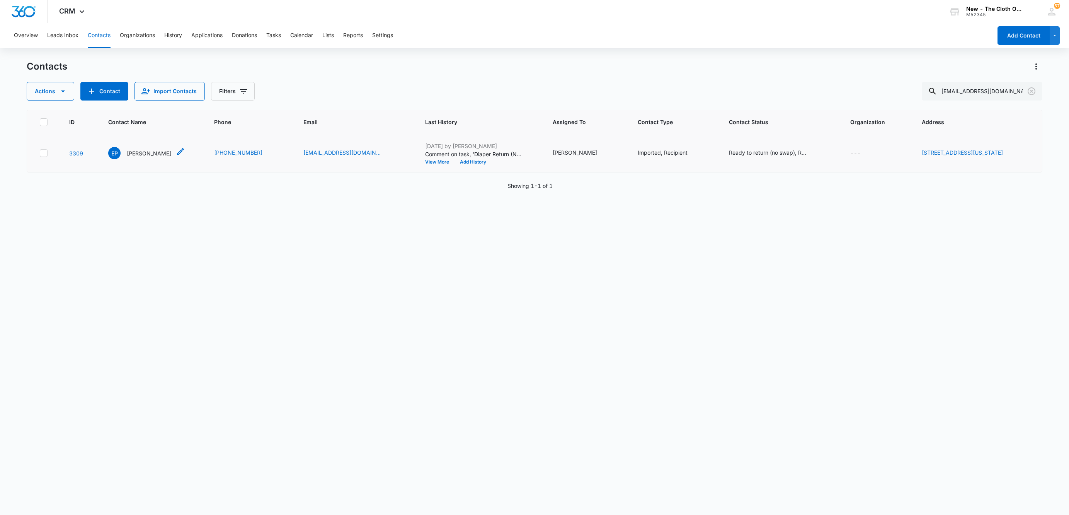
click at [143, 155] on p "[PERSON_NAME]" at bounding box center [149, 153] width 44 height 8
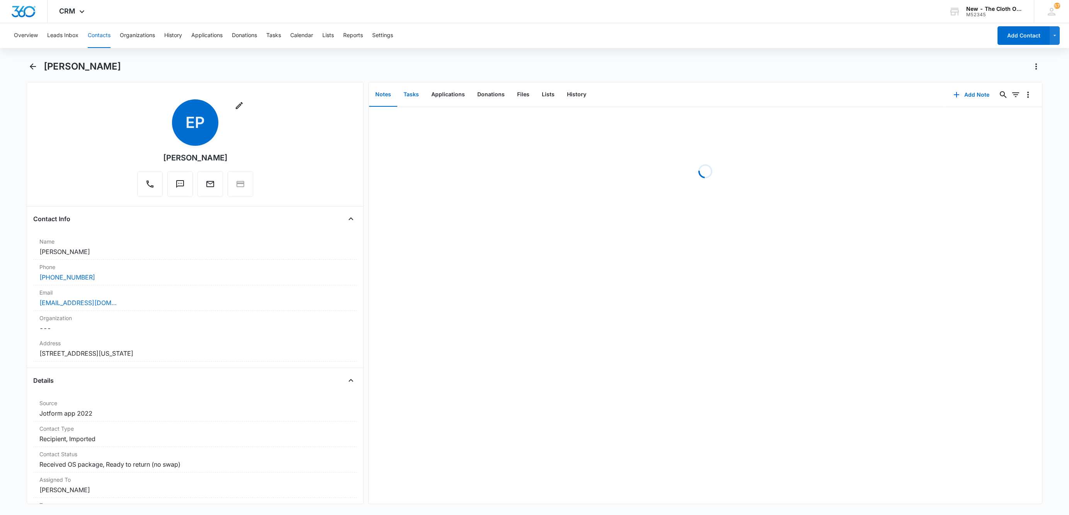
click at [411, 95] on button "Tasks" at bounding box center [411, 95] width 28 height 24
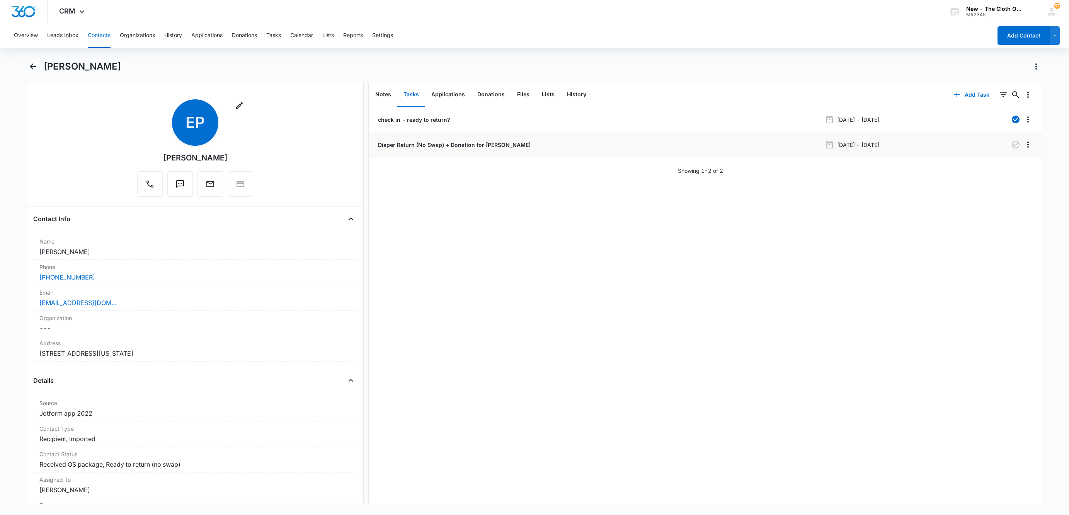
click at [410, 144] on p "Diaper Return (No Swap) + Donation for [PERSON_NAME]" at bounding box center [453, 145] width 154 height 8
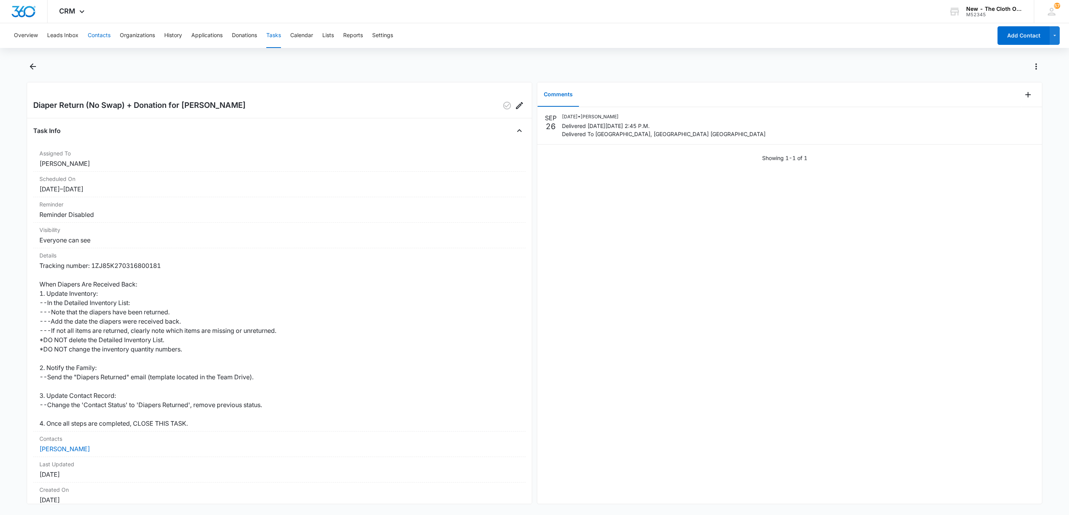
click at [108, 38] on button "Contacts" at bounding box center [99, 35] width 23 height 25
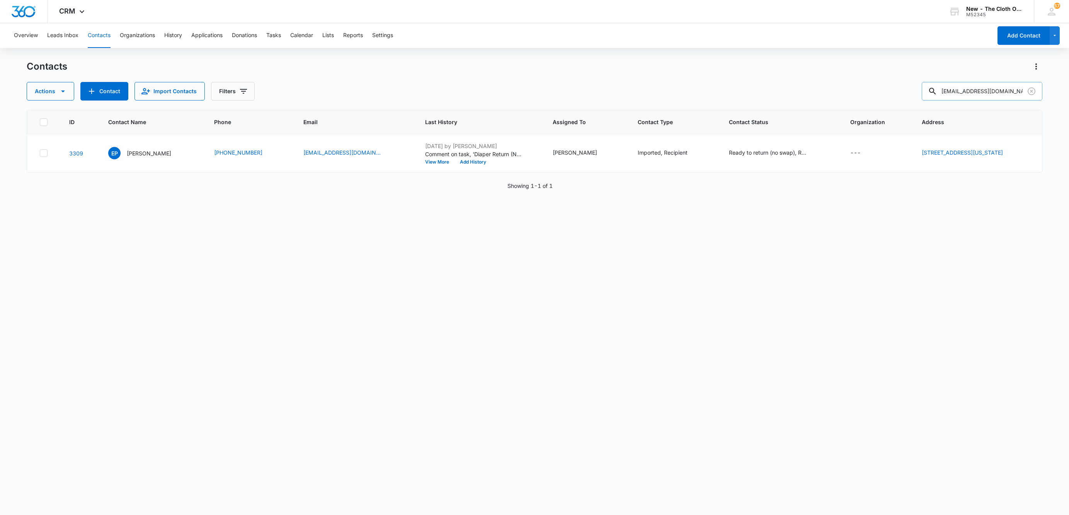
click at [974, 90] on input "[EMAIL_ADDRESS][DOMAIN_NAME]" at bounding box center [982, 91] width 121 height 19
paste input "[PERSON_NAME]"
type input "[PERSON_NAME]"
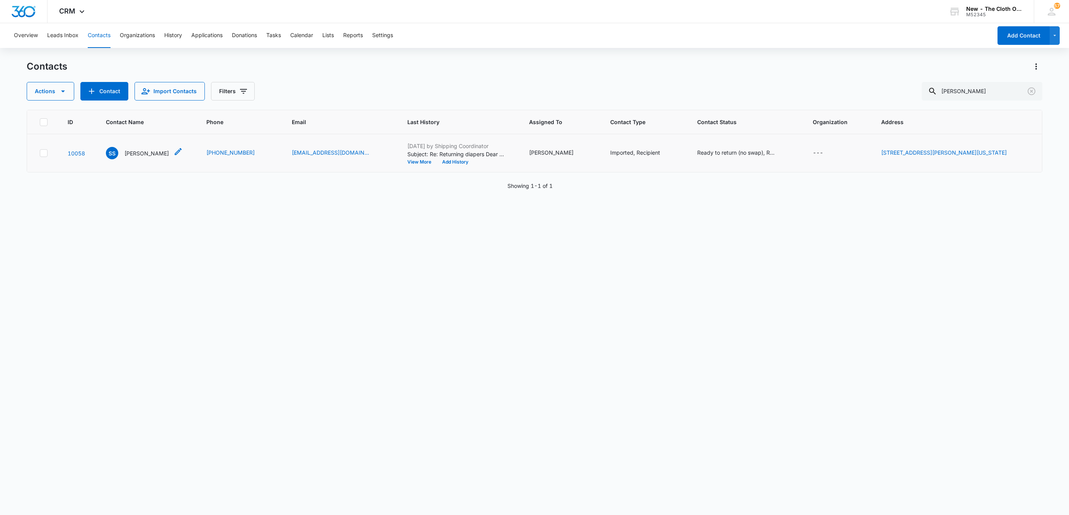
click at [143, 156] on p "[PERSON_NAME]" at bounding box center [146, 153] width 44 height 8
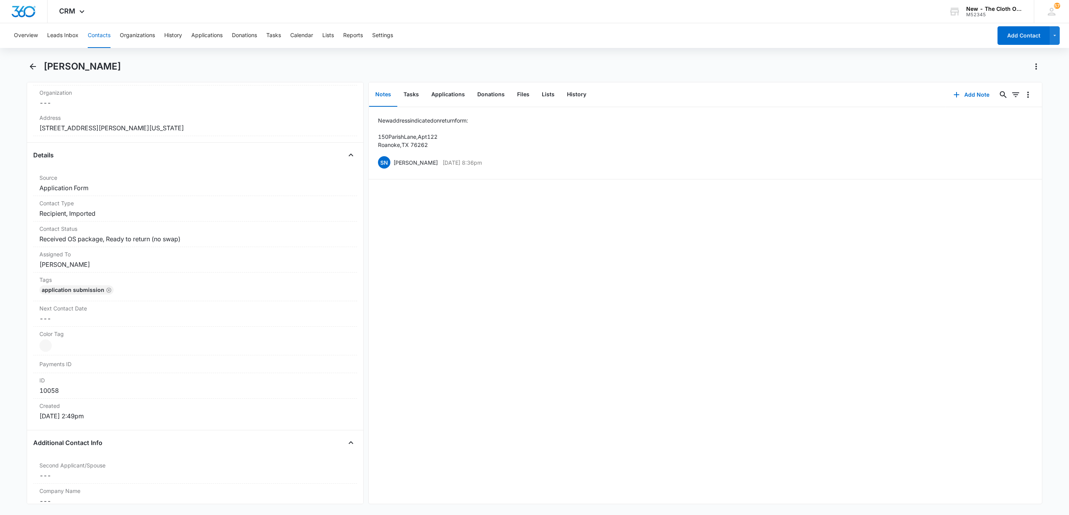
scroll to position [232, 0]
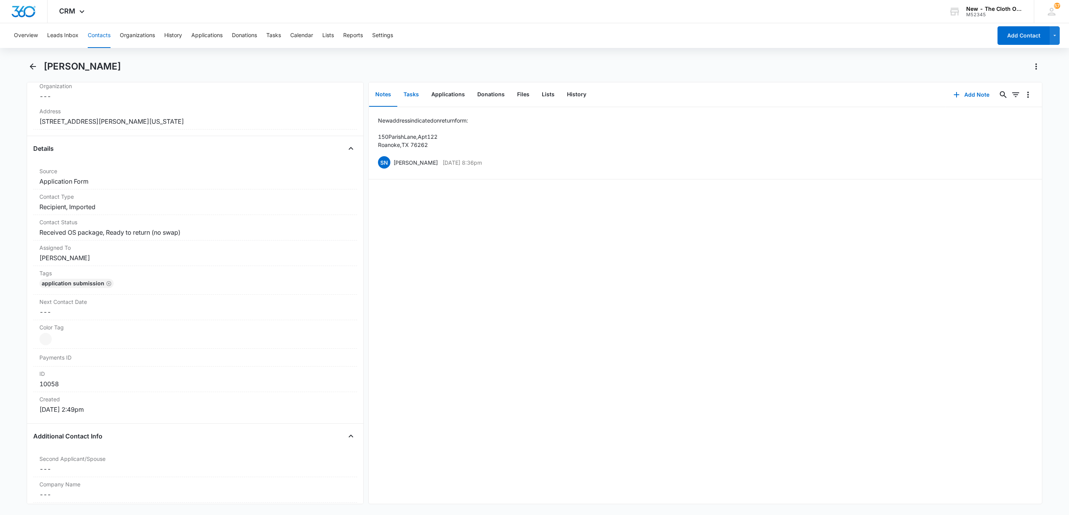
click at [407, 102] on button "Tasks" at bounding box center [411, 95] width 28 height 24
click at [383, 120] on p "Diaper Return (No Swap) for [PERSON_NAME]" at bounding box center [437, 120] width 123 height 8
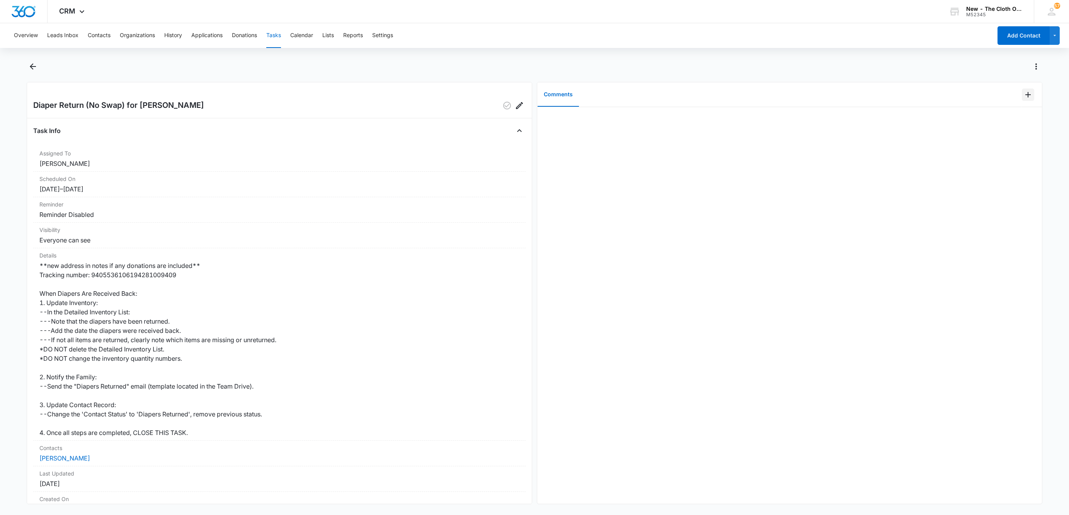
click at [1023, 90] on icon "Add Comment" at bounding box center [1027, 94] width 9 height 9
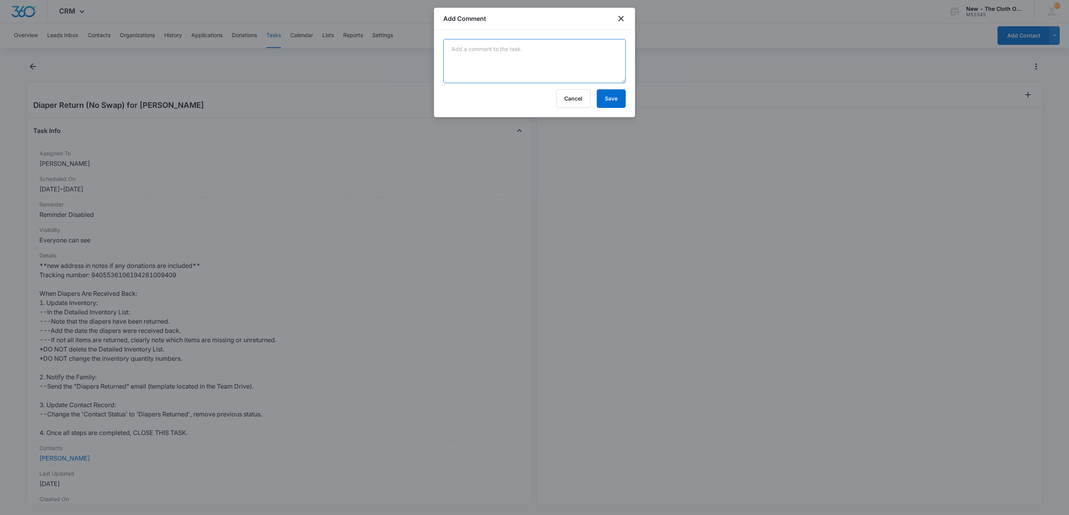
click at [458, 55] on textarea at bounding box center [534, 61] width 182 height 44
type textarea "TCO refunded for return label. Closing task d/t age - No return received."
click at [601, 91] on button "Save" at bounding box center [611, 98] width 29 height 19
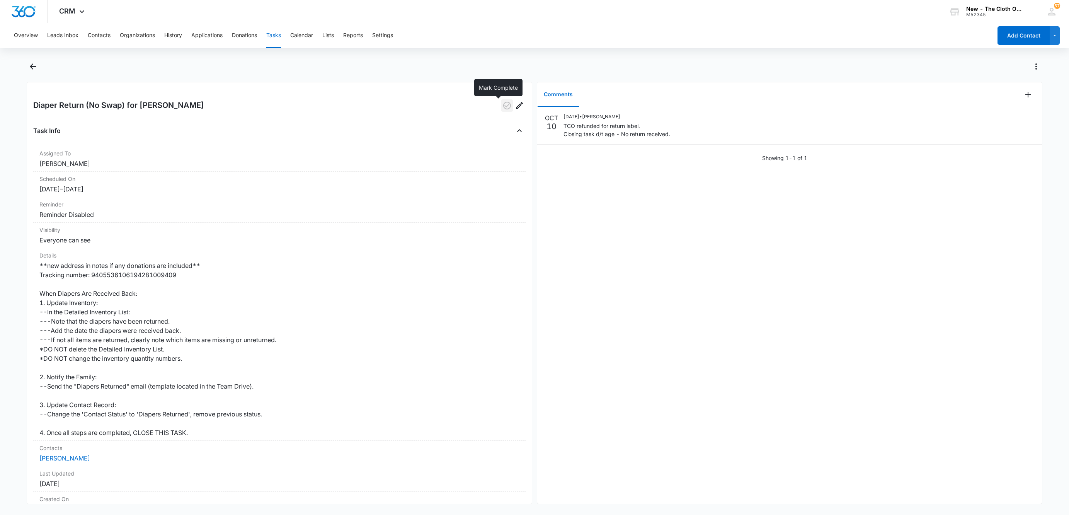
click at [503, 107] on icon "button" at bounding box center [507, 106] width 8 height 8
drag, startPoint x: 94, startPoint y: 35, endPoint x: 89, endPoint y: 38, distance: 5.6
click at [89, 38] on button "Contacts" at bounding box center [99, 35] width 23 height 25
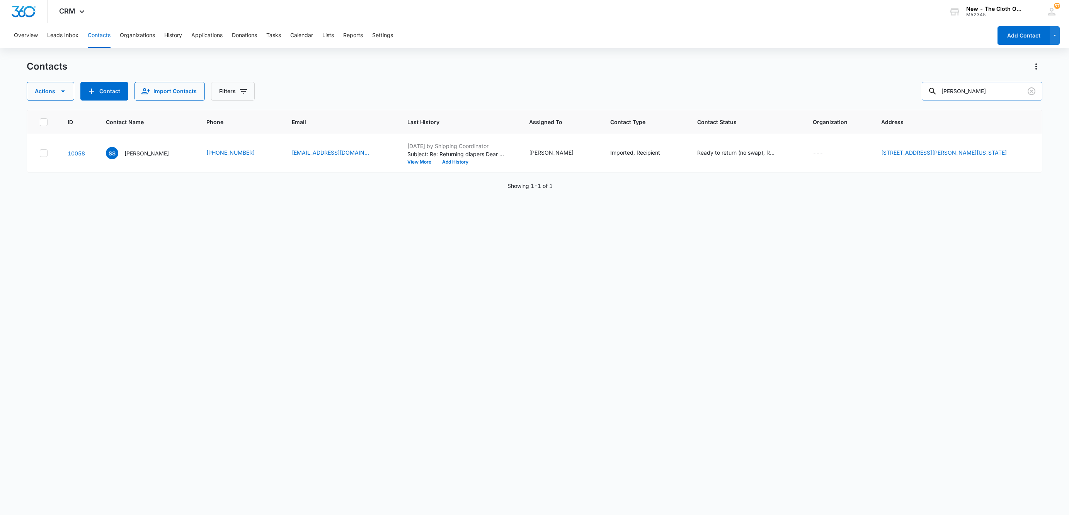
click at [992, 87] on input "[PERSON_NAME]" at bounding box center [982, 91] width 121 height 19
paste input "[PERSON_NAME]"
type input "[PERSON_NAME]"
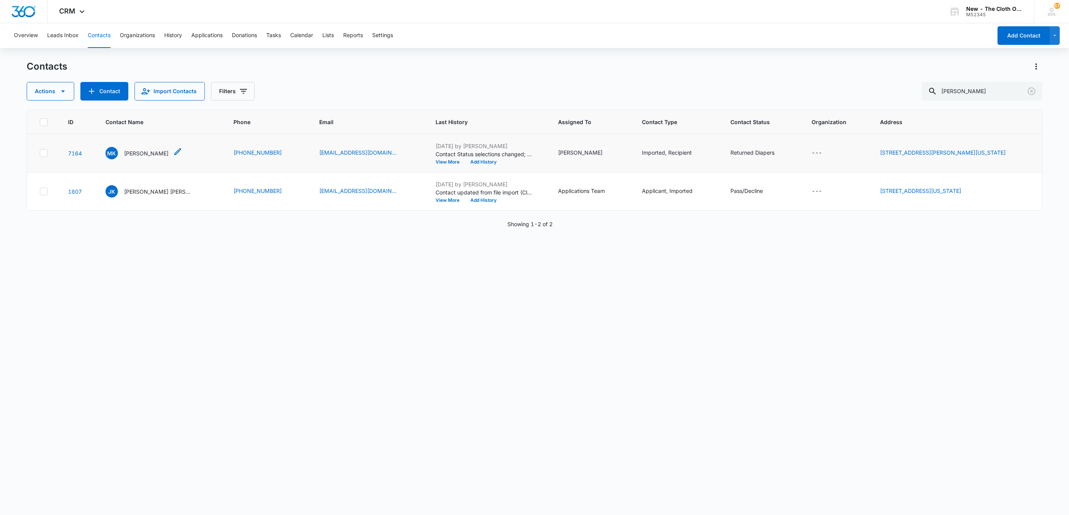
click at [143, 152] on p "[PERSON_NAME]" at bounding box center [146, 153] width 44 height 8
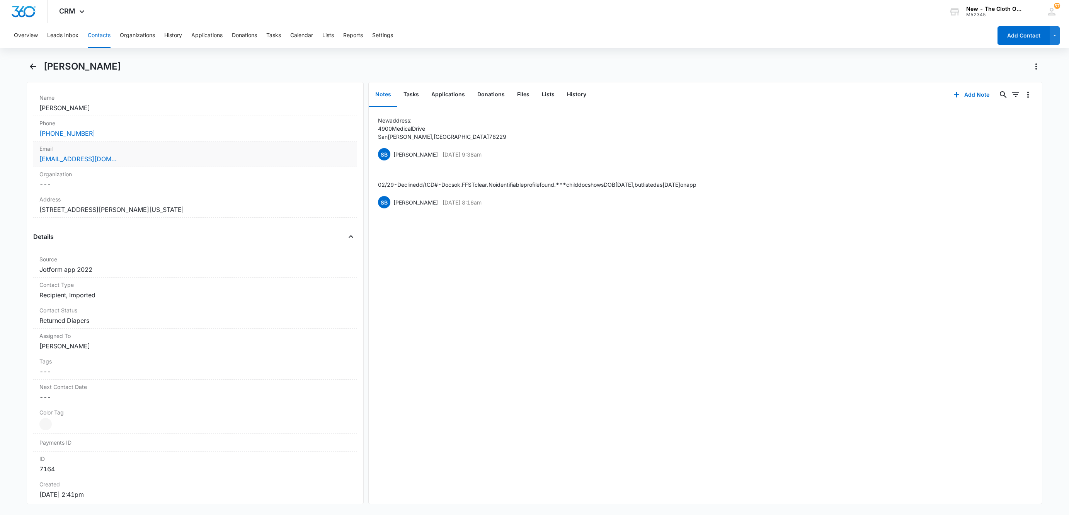
scroll to position [290, 0]
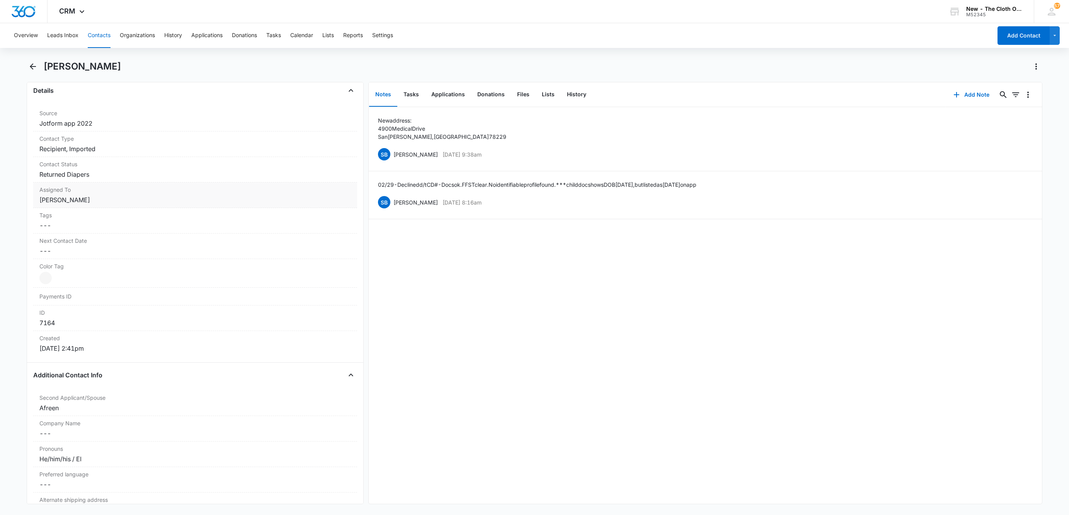
click at [94, 198] on dd "Cancel Save Changes [PERSON_NAME]" at bounding box center [194, 199] width 311 height 9
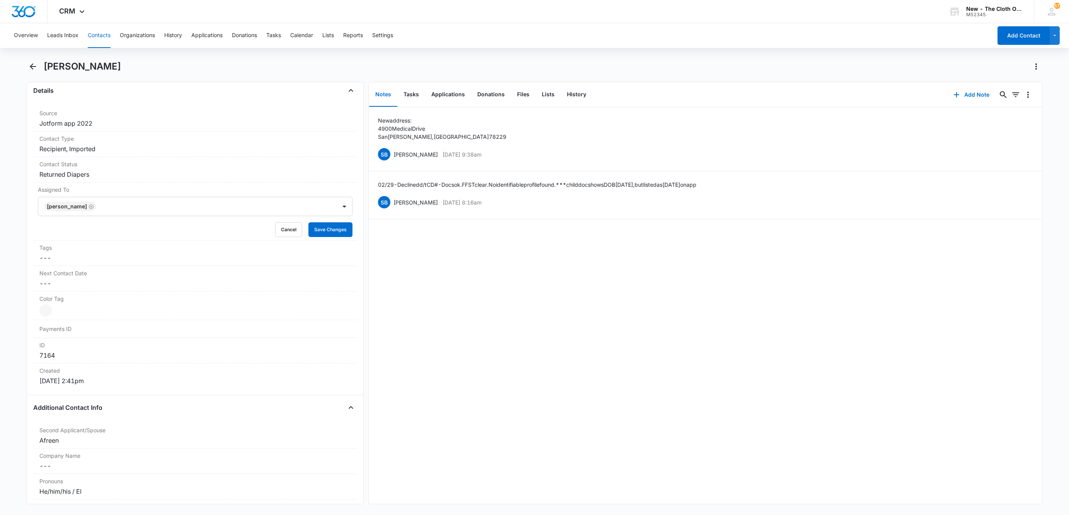
click at [90, 207] on icon "Remove Sandra Bildstein" at bounding box center [90, 207] width 5 height 6
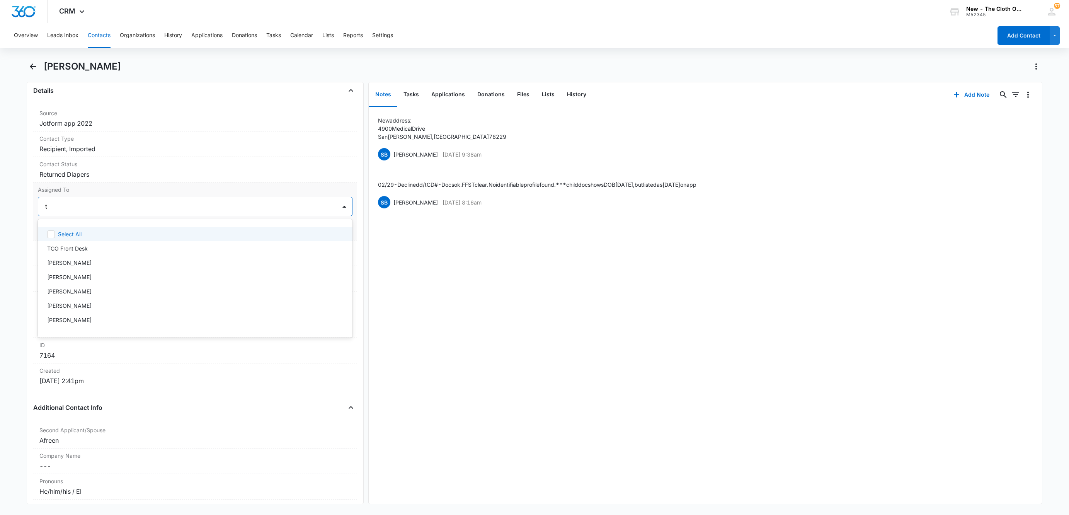
type input "tc"
click at [77, 233] on p "TCO Front Desk" at bounding box center [67, 234] width 41 height 8
click at [151, 204] on div at bounding box center [211, 206] width 231 height 11
click at [318, 232] on button "Save Changes" at bounding box center [330, 229] width 44 height 15
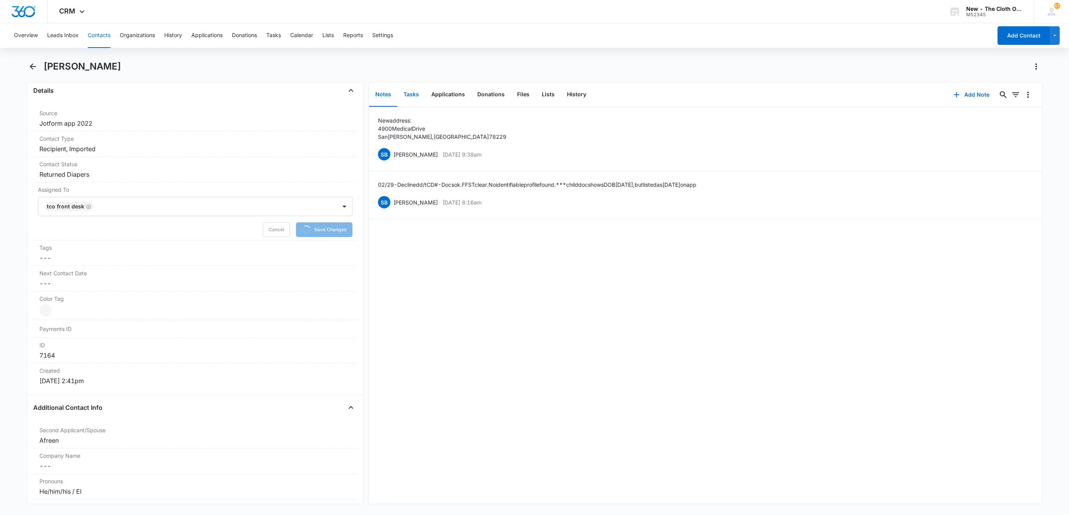
click at [416, 93] on button "Tasks" at bounding box center [411, 95] width 28 height 24
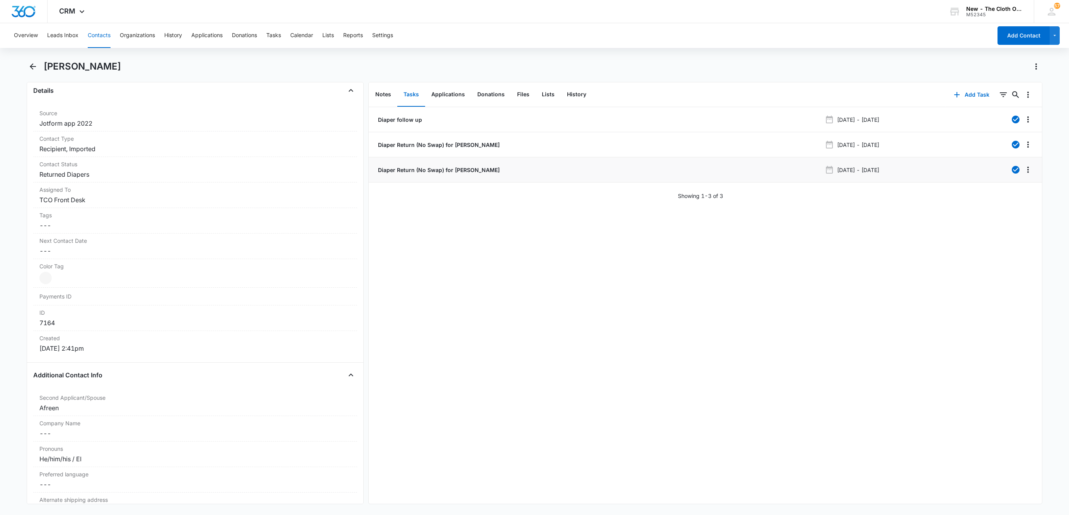
click at [383, 168] on p "Diaper Return (No Swap) for [PERSON_NAME]" at bounding box center [437, 170] width 123 height 8
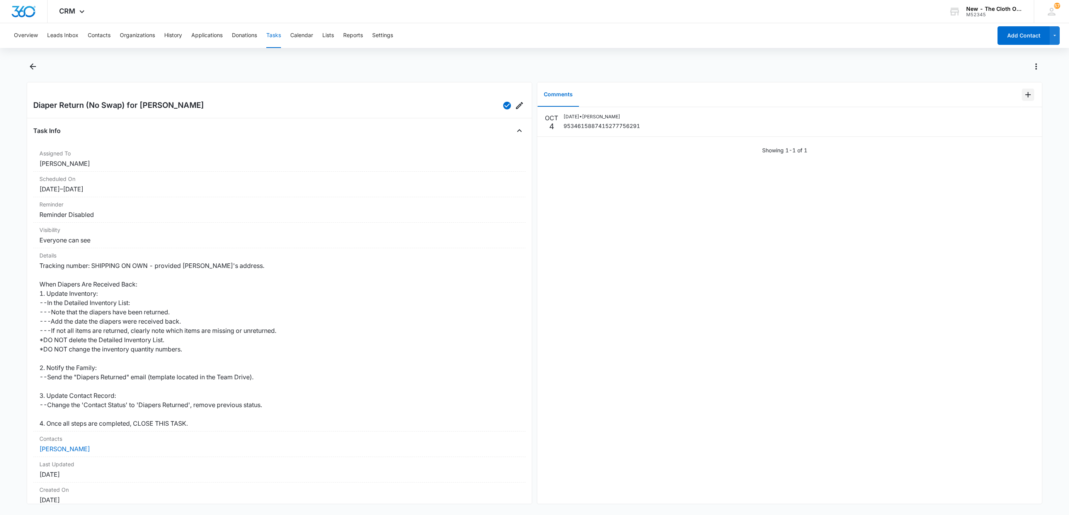
click at [1023, 95] on icon "Add Comment" at bounding box center [1027, 94] width 9 height 9
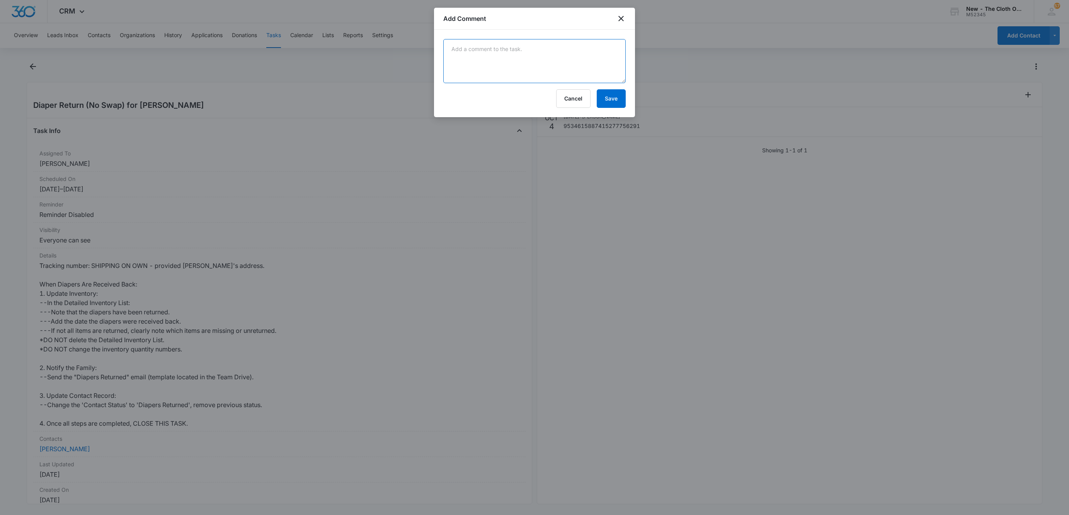
click at [451, 48] on textarea at bounding box center [534, 61] width 182 height 44
paste textarea "Your item was delivered at the front door or porch at 9:44 am on [DATE] in [GEO…"
type textarea "Your item was delivered at the front door or porch at 9:44 am on [DATE] in [GEO…"
click at [607, 97] on button "Save" at bounding box center [611, 98] width 29 height 19
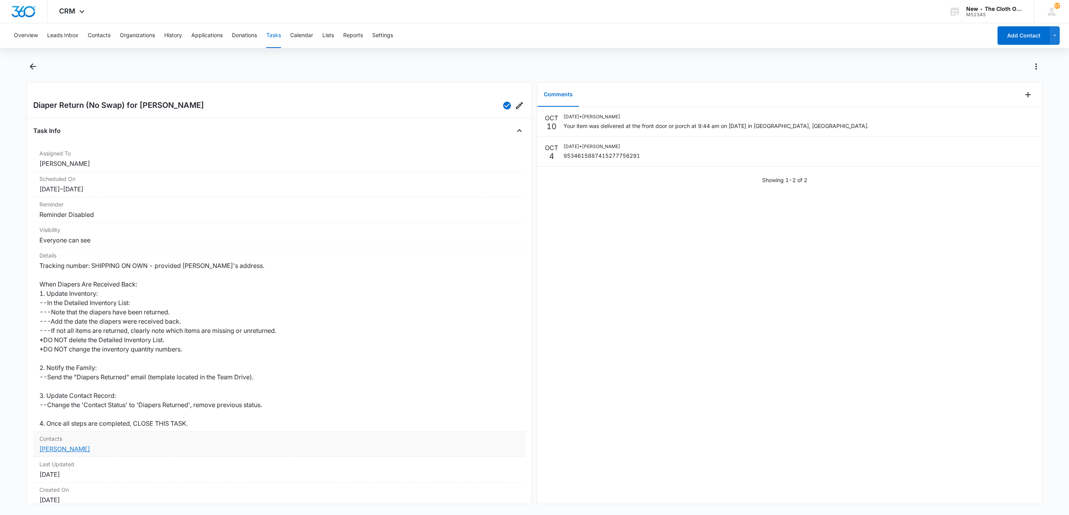
click at [73, 447] on link "[PERSON_NAME]" at bounding box center [64, 449] width 51 height 8
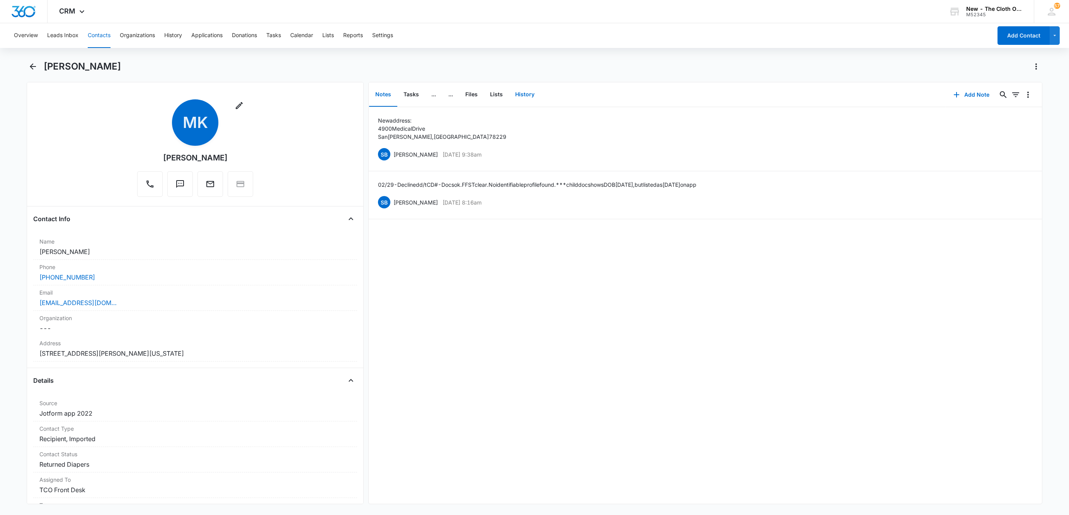
click at [524, 97] on button "History" at bounding box center [525, 95] width 32 height 24
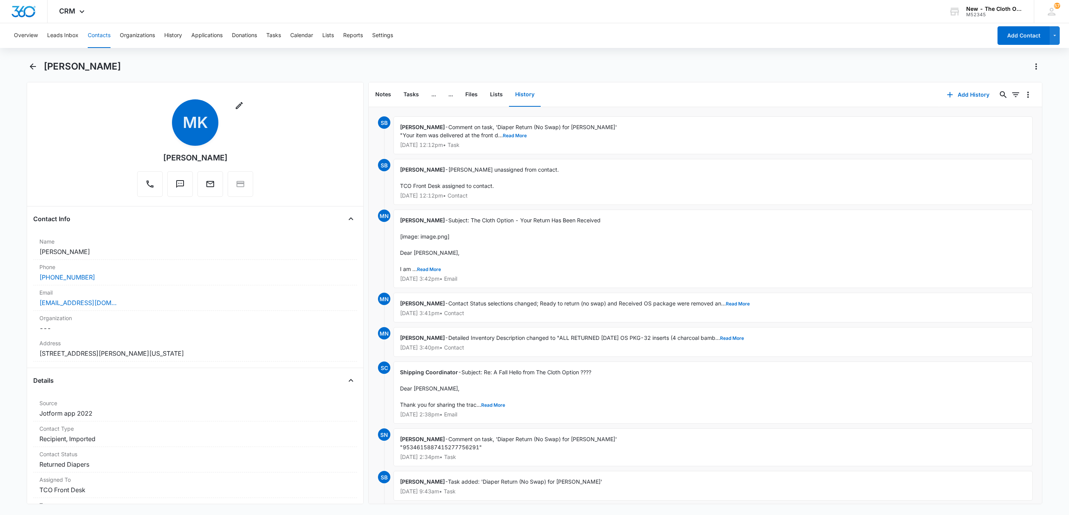
click at [449, 278] on p "[DATE] 3:42pm • Email" at bounding box center [713, 278] width 626 height 5
click at [449, 279] on p "[DATE] 3:42pm • Email" at bounding box center [713, 278] width 626 height 5
click at [279, 36] on button "Tasks" at bounding box center [273, 35] width 15 height 25
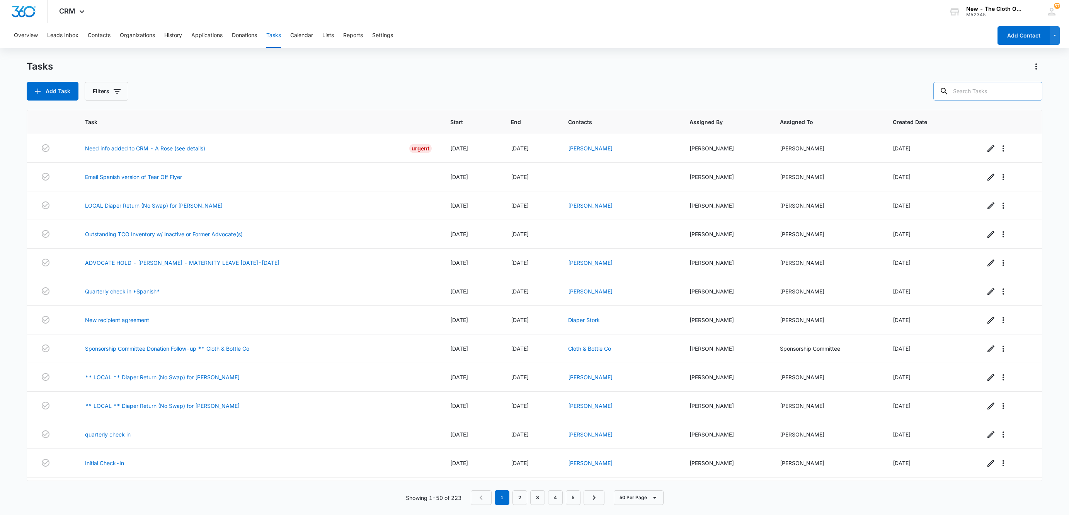
drag, startPoint x: 989, startPoint y: 101, endPoint x: 987, endPoint y: 98, distance: 4.4
click at [989, 101] on div "Tasks Add Task Filters Task Start End Contacts Assigned By Assigned To Created …" at bounding box center [535, 287] width 1016 height 454
click at [982, 93] on input "text" at bounding box center [987, 91] width 109 height 19
paste input "[PERSON_NAME]"
type input "[PERSON_NAME]"
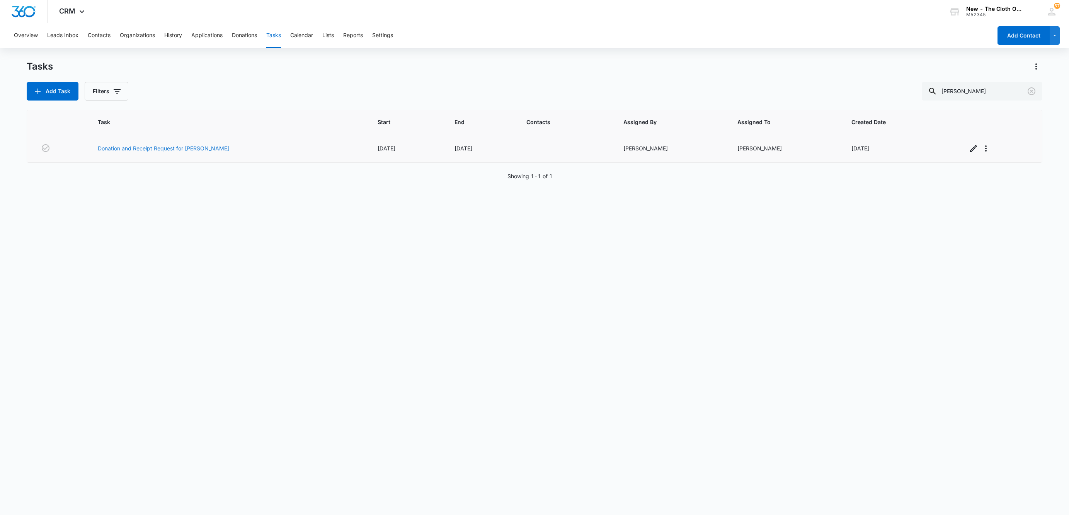
click at [173, 147] on link "Donation and Receipt Request for [PERSON_NAME]" at bounding box center [163, 148] width 131 height 8
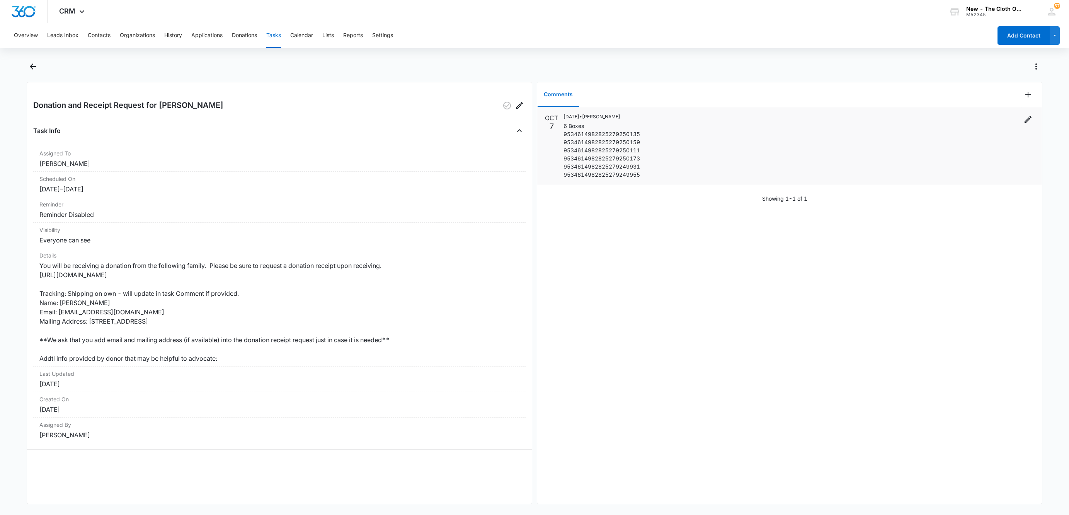
click at [632, 158] on p "6 Boxes 9534614982825279250135 9534614982825279250159 9534614982825279250111 95…" at bounding box center [601, 150] width 77 height 57
copy p "9534614982825279250173"
click at [1023, 94] on icon "Add Comment" at bounding box center [1027, 94] width 9 height 9
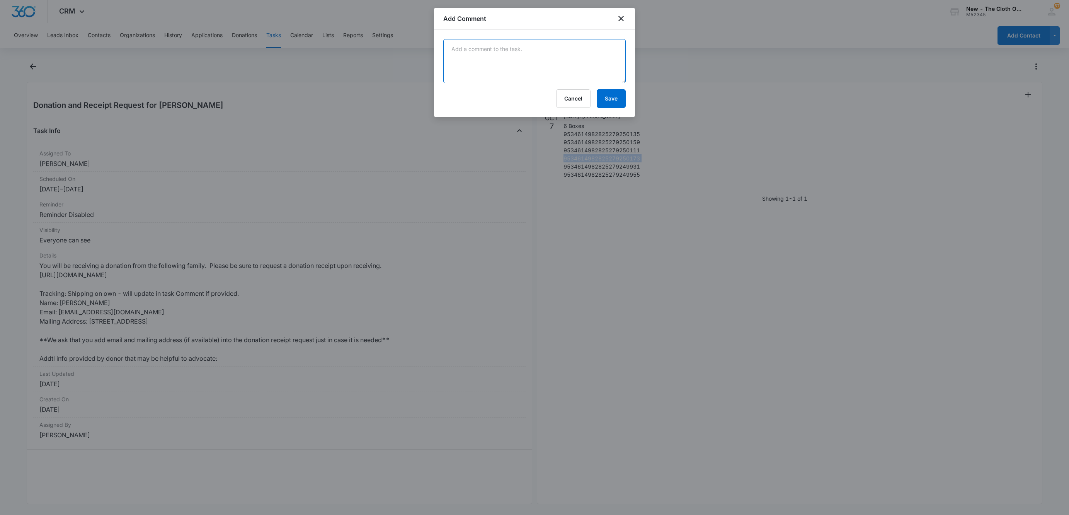
click at [480, 62] on textarea at bounding box center [534, 61] width 182 height 44
paste textarea "9534614982825279250173"
click at [498, 71] on textarea "10/10/25 Delivered 9534614982825279250173" at bounding box center [534, 61] width 182 height 44
paste textarea "9534614982825279249955"
click at [457, 73] on textarea "10/10/25 Delivered 9534614982825279250173 9534614982825279249955" at bounding box center [534, 61] width 182 height 44
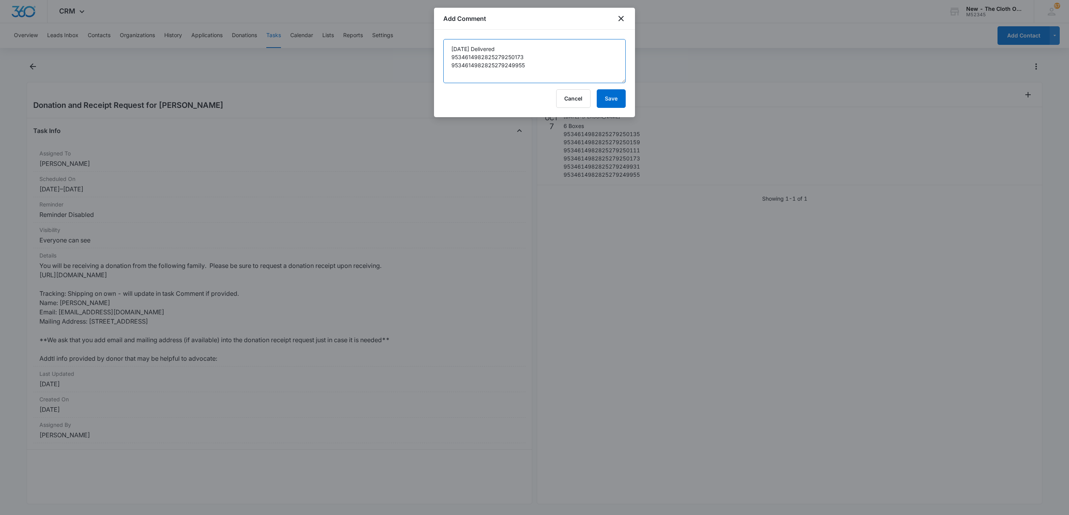
paste textarea "9534614982825279250111"
click at [458, 80] on textarea "10/10/25 Delivered 9534614982825279250173 9534614982825279249955 95346149828252…" at bounding box center [534, 61] width 182 height 44
paste textarea "9534614982825279249931"
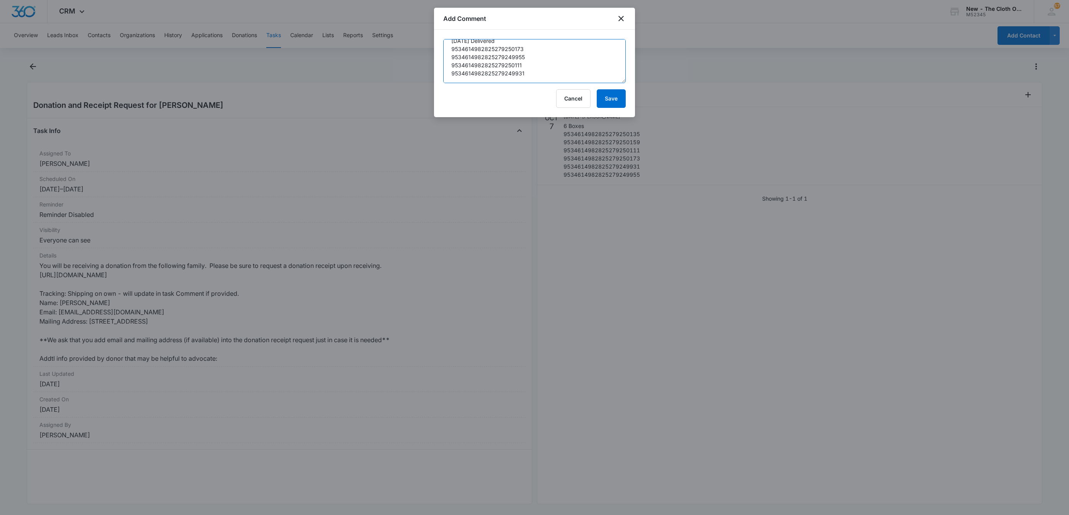
click at [475, 78] on textarea "10/10/25 Delivered 9534614982825279250173 9534614982825279249955 95346149828252…" at bounding box center [534, 61] width 182 height 44
paste textarea "9534614982825279250135"
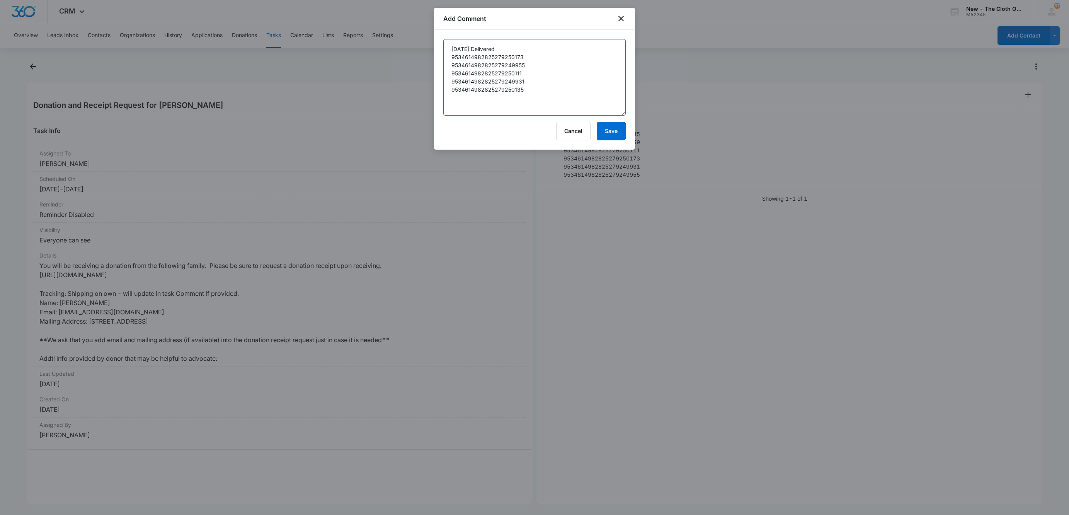
scroll to position [0, 0]
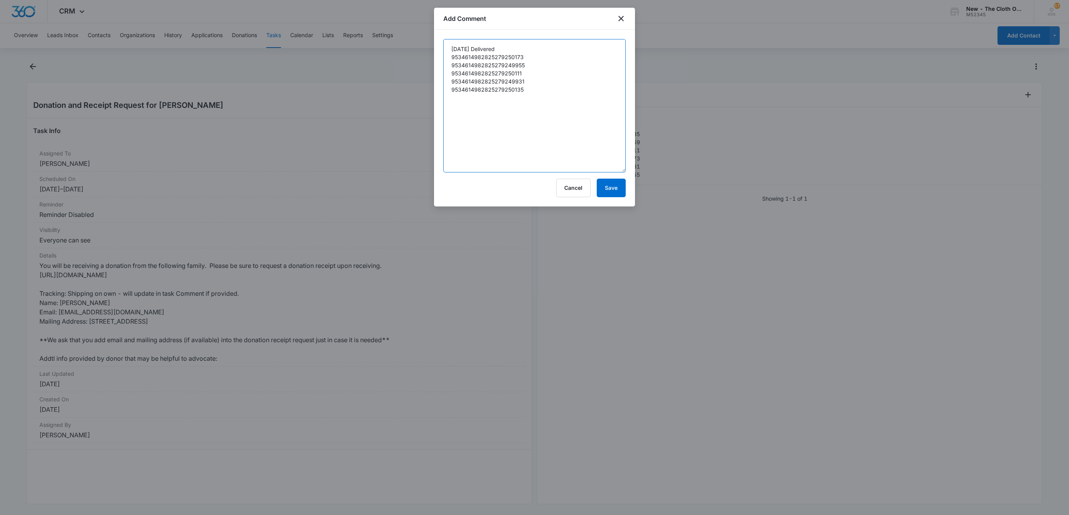
drag, startPoint x: 623, startPoint y: 82, endPoint x: 603, endPoint y: 137, distance: 57.8
click at [623, 171] on textarea "10/10/25 Delivered 9534614982825279250173 9534614982825279249955 95346149828252…" at bounding box center [534, 105] width 182 height 133
click at [475, 48] on textarea "10/10/25 Delivered 9534614982825279250173 9534614982825279249955 95346149828252…" at bounding box center [534, 105] width 182 height 133
click at [546, 93] on textarea "10/10/25 5 pkgs Delivered: 9534614982825279250173 9534614982825279249955 953461…" at bounding box center [534, 105] width 182 height 133
paste textarea "9534614982825279250159"
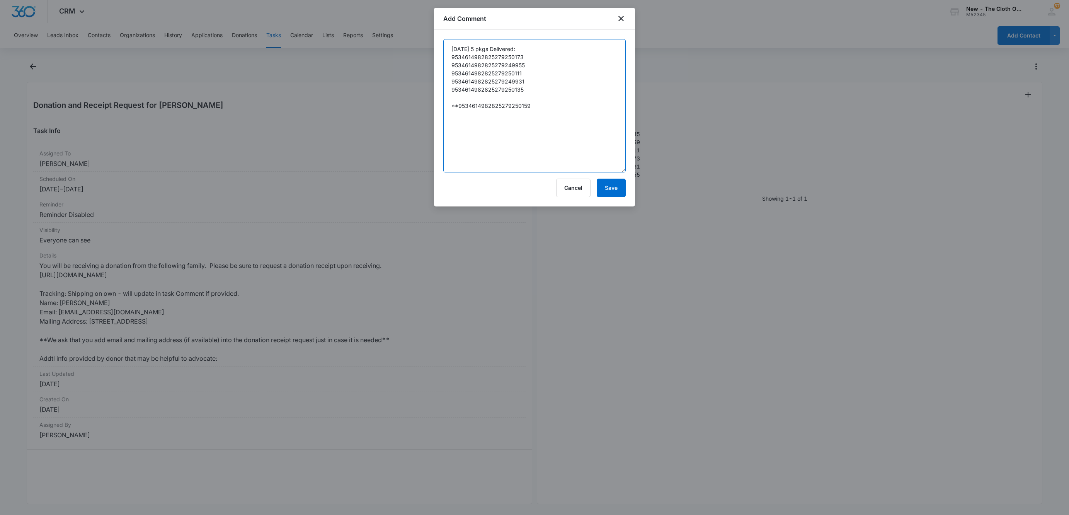
click at [541, 109] on textarea "10/10/25 5 pkgs Delivered: 9534614982825279250173 9534614982825279249955 953461…" at bounding box center [534, 105] width 182 height 133
type textarea "10/10/25 5 pkgs Delivered: 9534614982825279250173 9534614982825279249955 953461…"
click at [619, 190] on button "Save" at bounding box center [611, 188] width 29 height 19
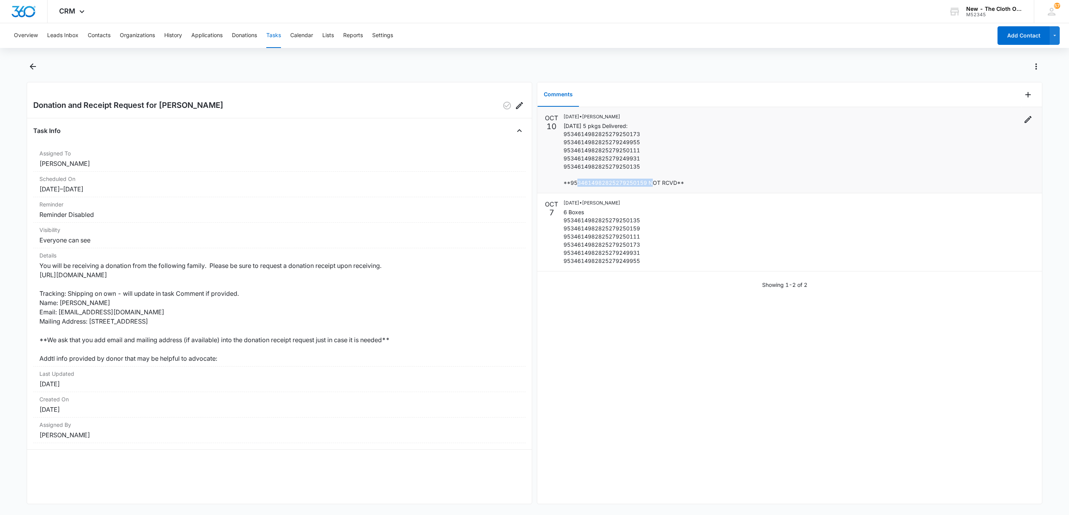
drag, startPoint x: 571, startPoint y: 181, endPoint x: 646, endPoint y: 183, distance: 75.4
click at [646, 183] on p "10/10/25 5 pkgs Delivered: 9534614982825279250173 9534614982825279249955 953461…" at bounding box center [623, 154] width 121 height 65
copy p "9534614982825279250159"
drag, startPoint x: 629, startPoint y: 362, endPoint x: 621, endPoint y: 356, distance: 9.6
click at [626, 361] on div "OCT 10 10/10/2025 • Sandra Bildstein 10/10/25 5 pkgs Delivered: 953461498282527…" at bounding box center [789, 305] width 505 height 396
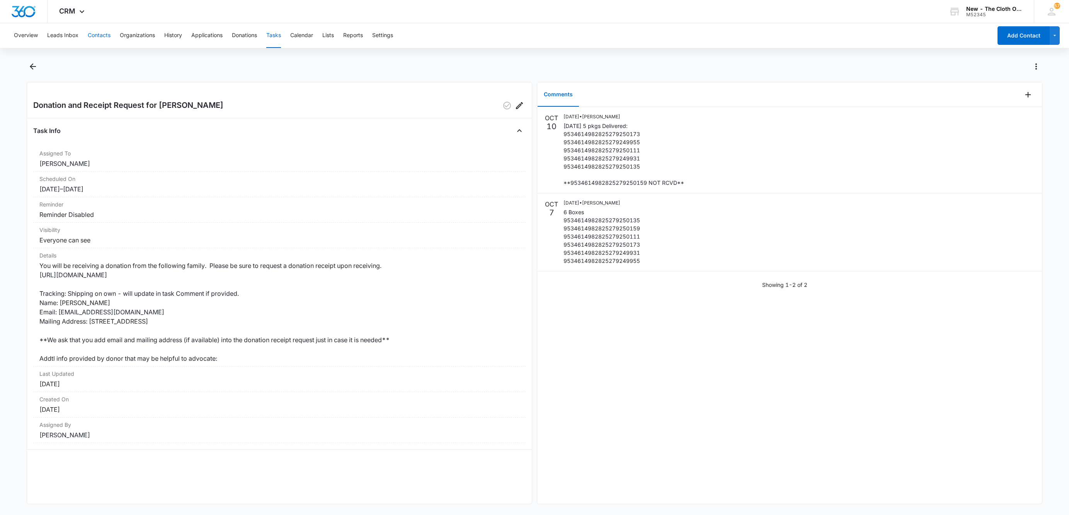
click at [105, 32] on button "Contacts" at bounding box center [99, 35] width 23 height 25
